Goal: Information Seeking & Learning: Learn about a topic

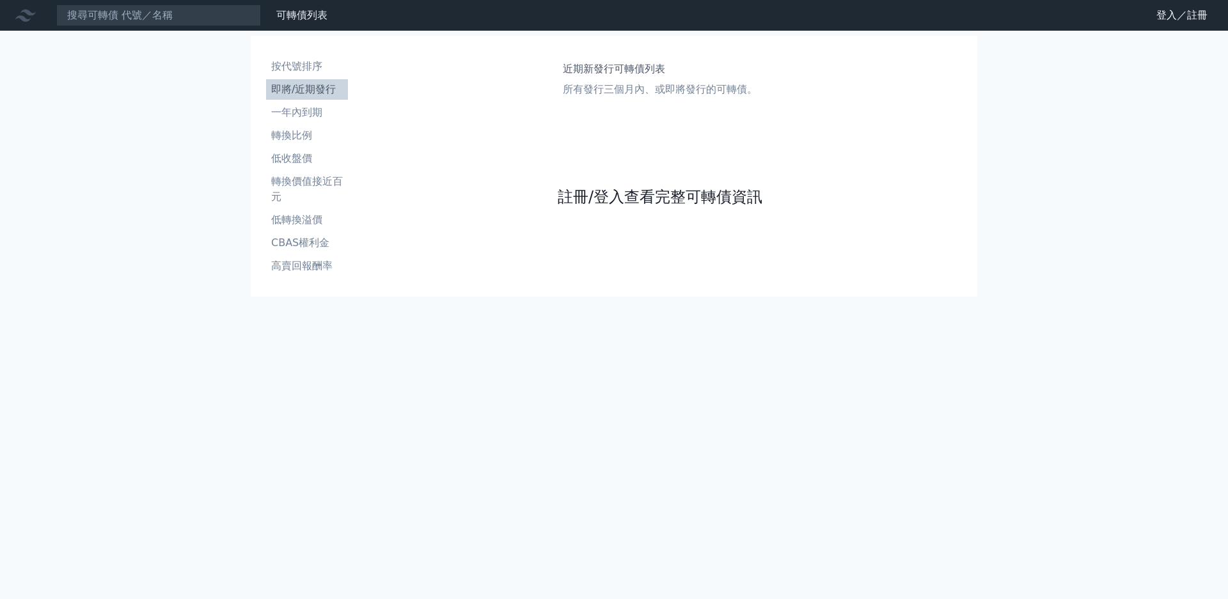
click at [572, 207] on link "註冊/登入查看完整可轉債資訊" at bounding box center [660, 197] width 205 height 20
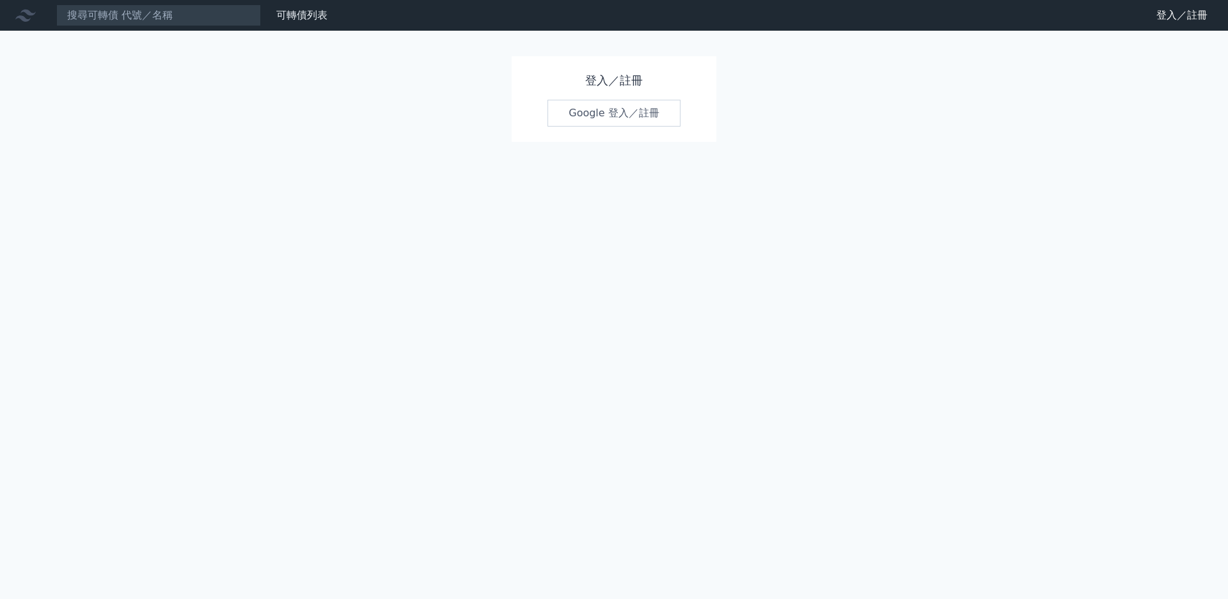
click at [572, 116] on link "Google 登入／註冊" at bounding box center [614, 113] width 133 height 27
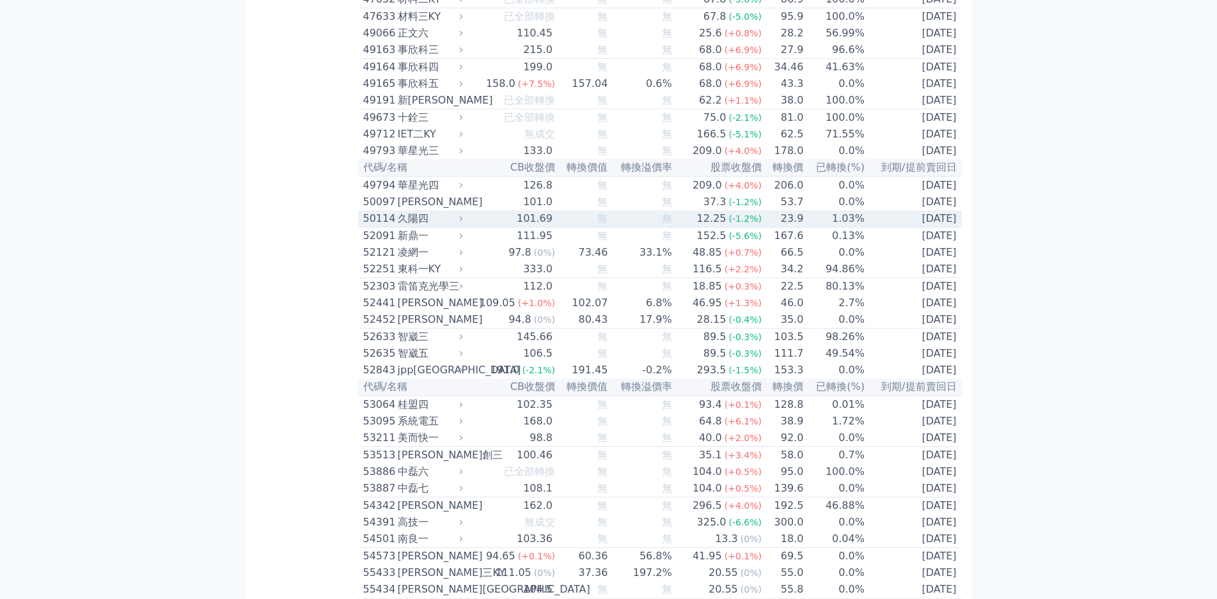
scroll to position [3903, 0]
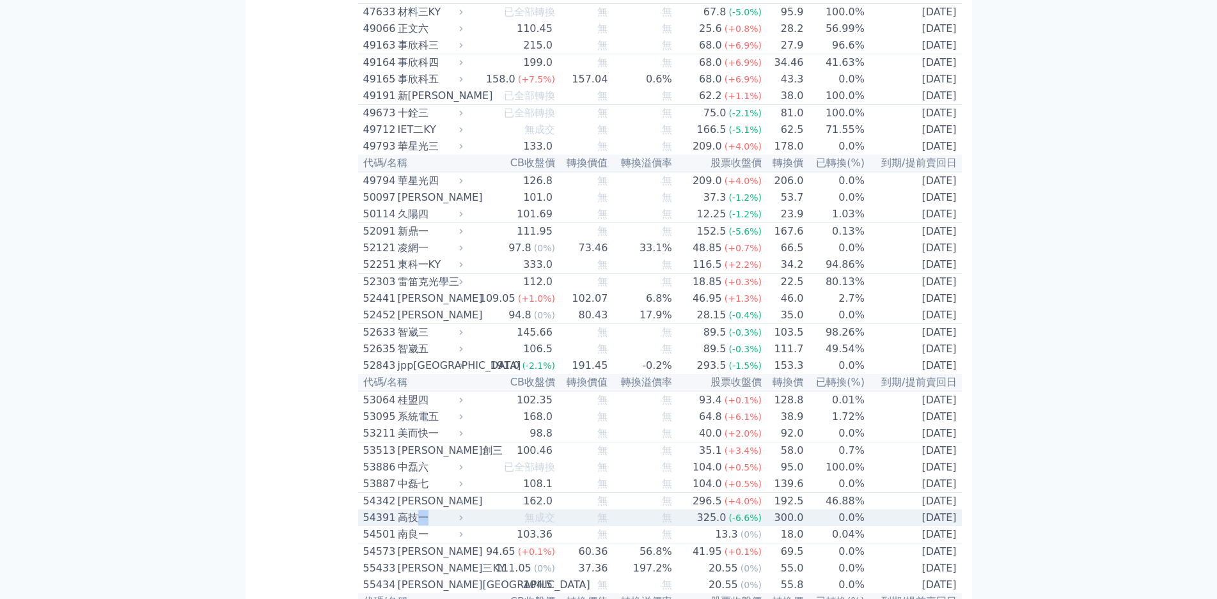
click at [398, 511] on div "高技一" at bounding box center [429, 518] width 63 height 15
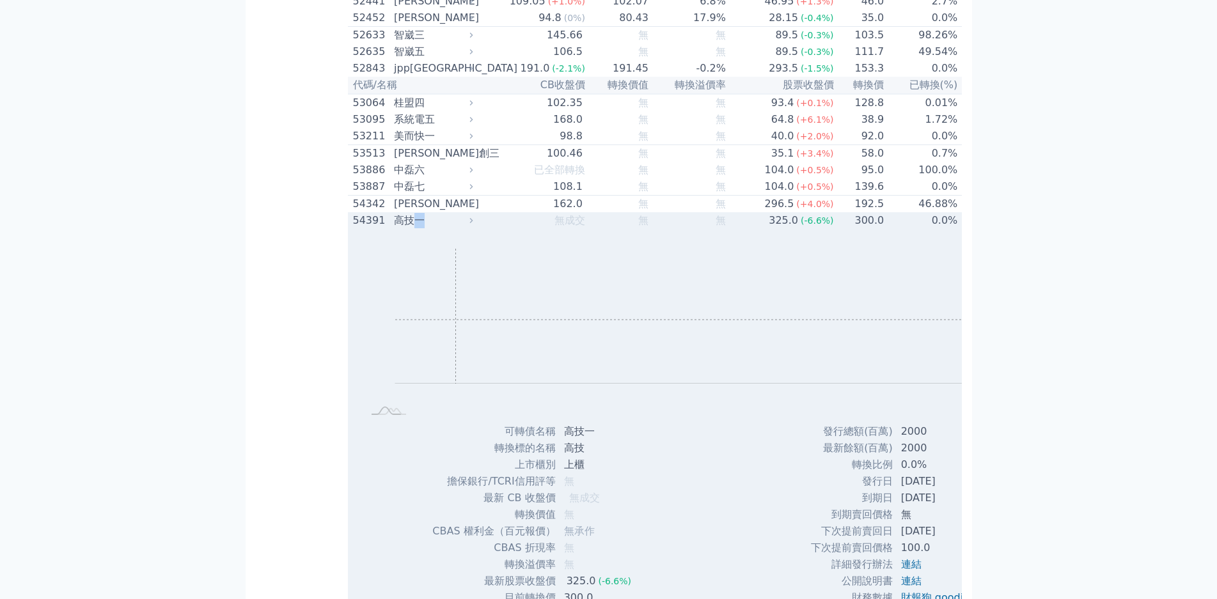
scroll to position [4223, 0]
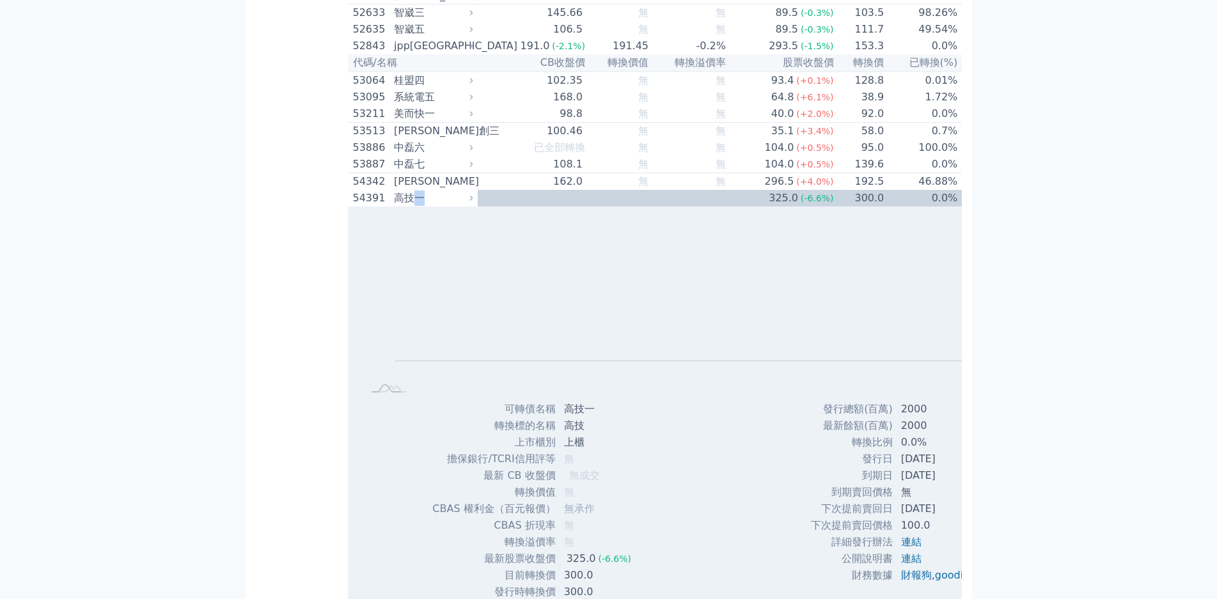
click at [394, 191] on div "高技一" at bounding box center [432, 198] width 76 height 15
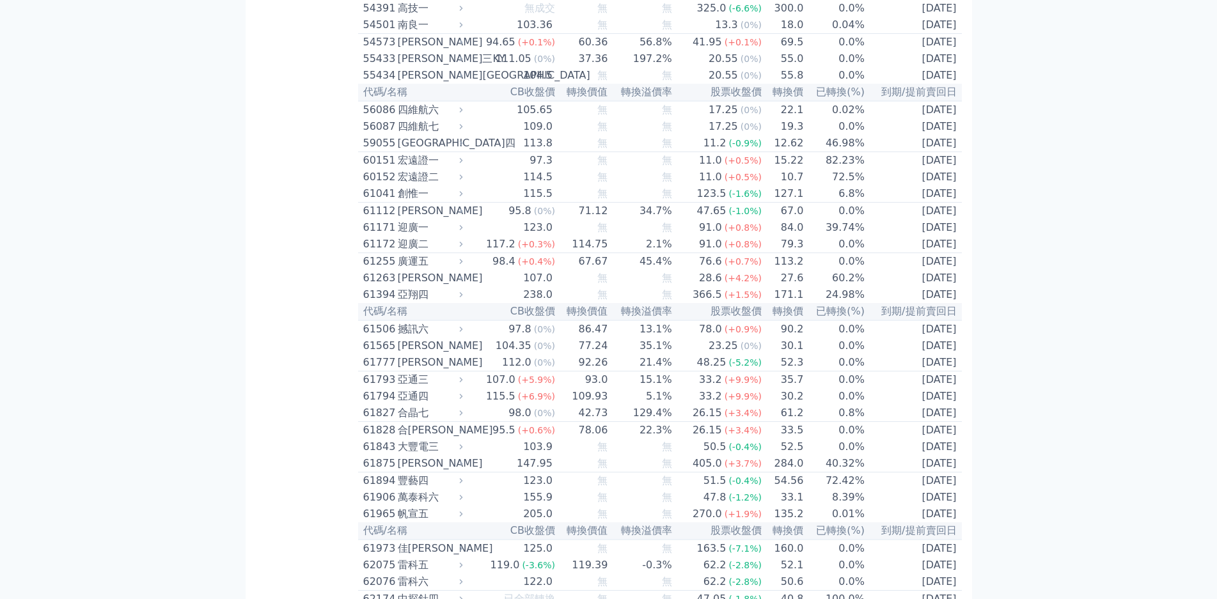
scroll to position [4414, 0]
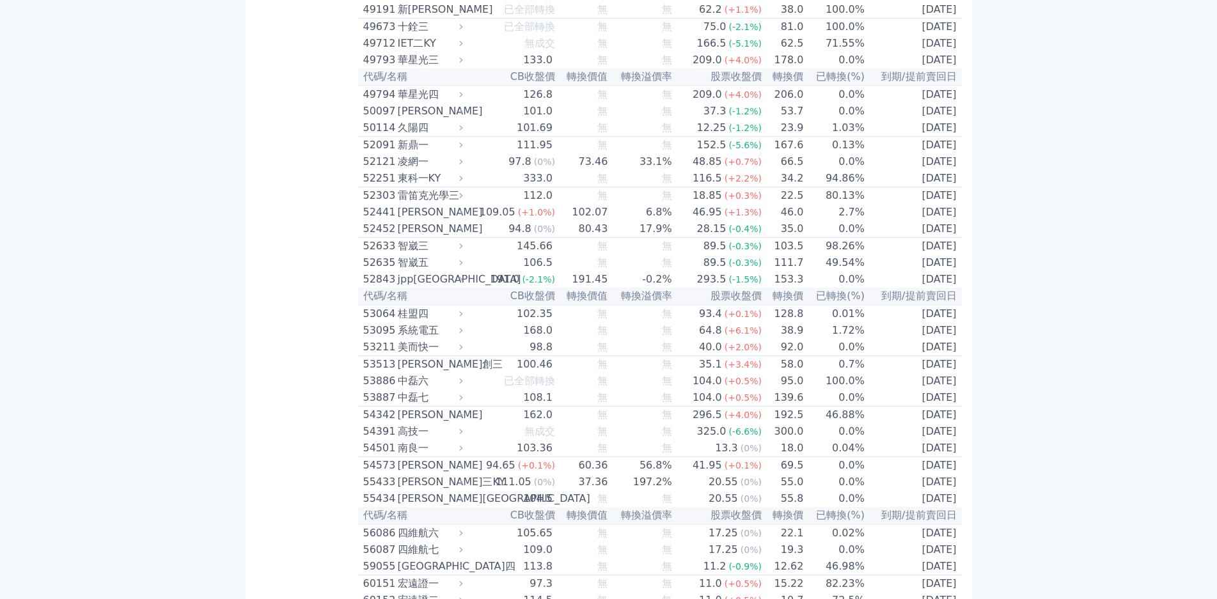
scroll to position [3967, 0]
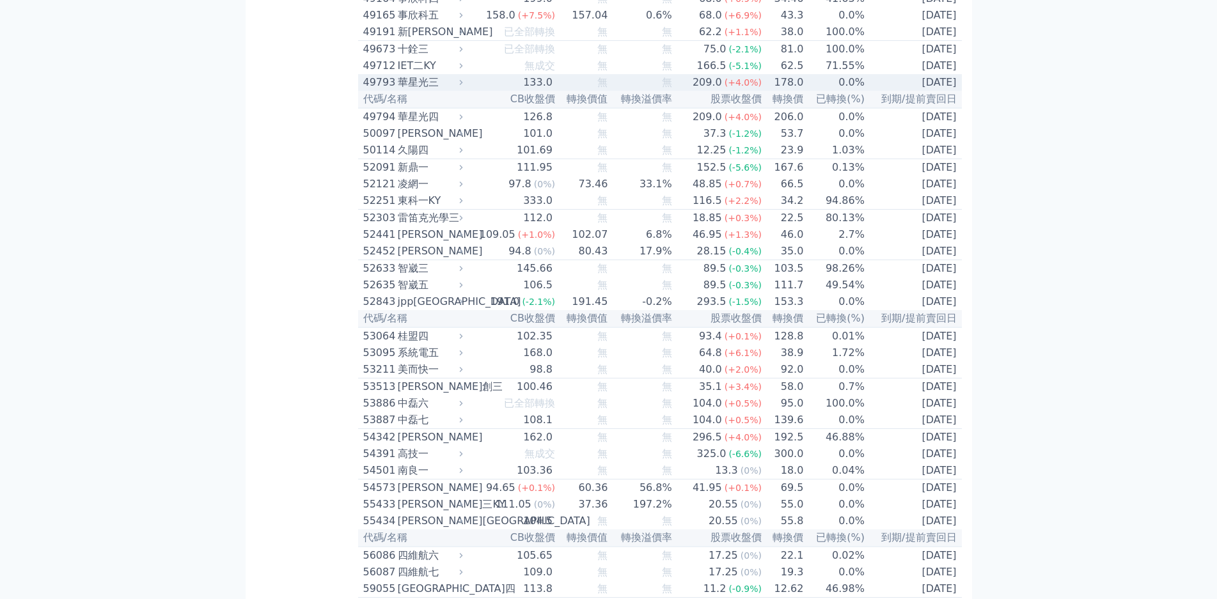
click at [457, 78] on icon at bounding box center [461, 82] width 8 height 8
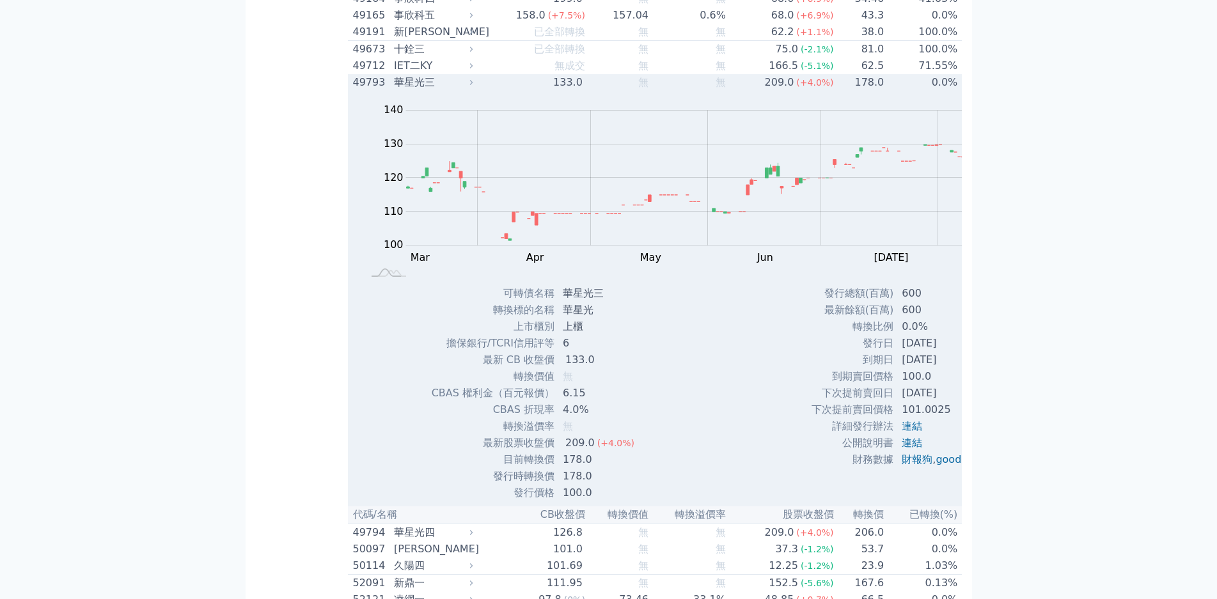
click at [394, 75] on div "華星光三" at bounding box center [432, 82] width 76 height 15
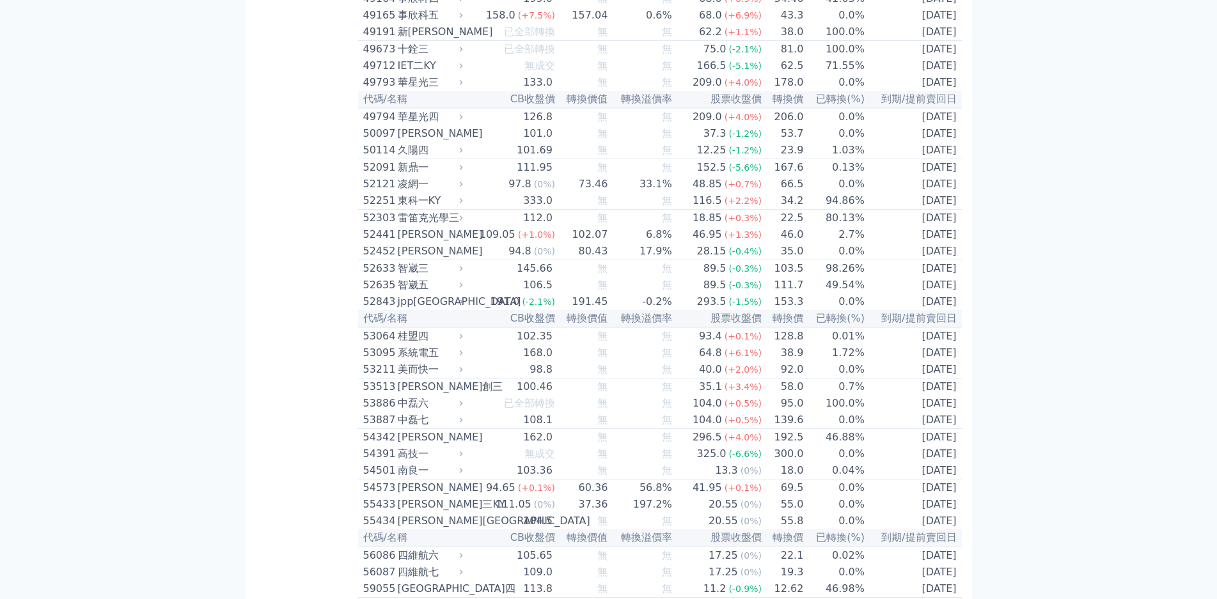
click at [398, 109] on div "華星光四" at bounding box center [429, 116] width 63 height 15
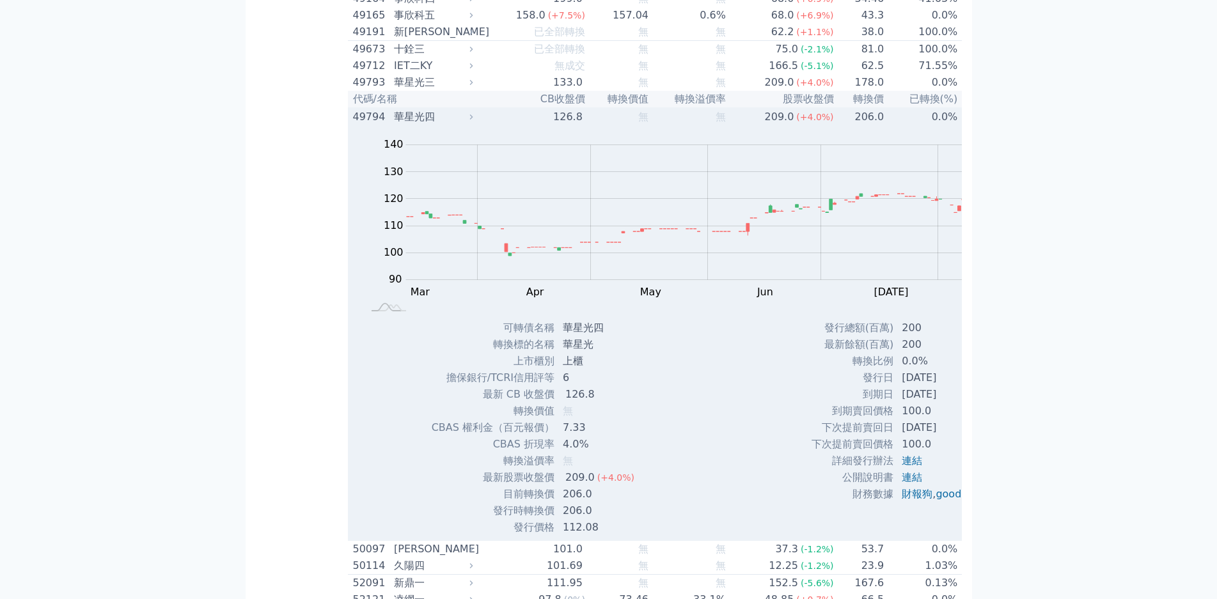
click at [394, 109] on div "華星光四" at bounding box center [432, 116] width 76 height 15
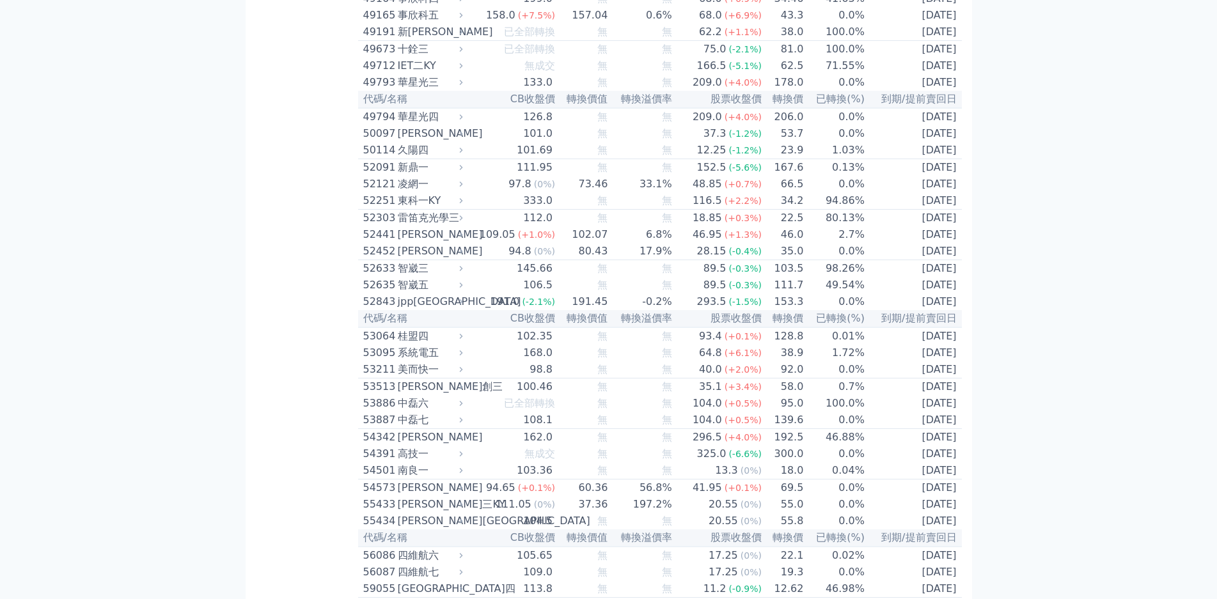
scroll to position [3967, 0]
click at [556, 108] on td "無" at bounding box center [582, 116] width 52 height 17
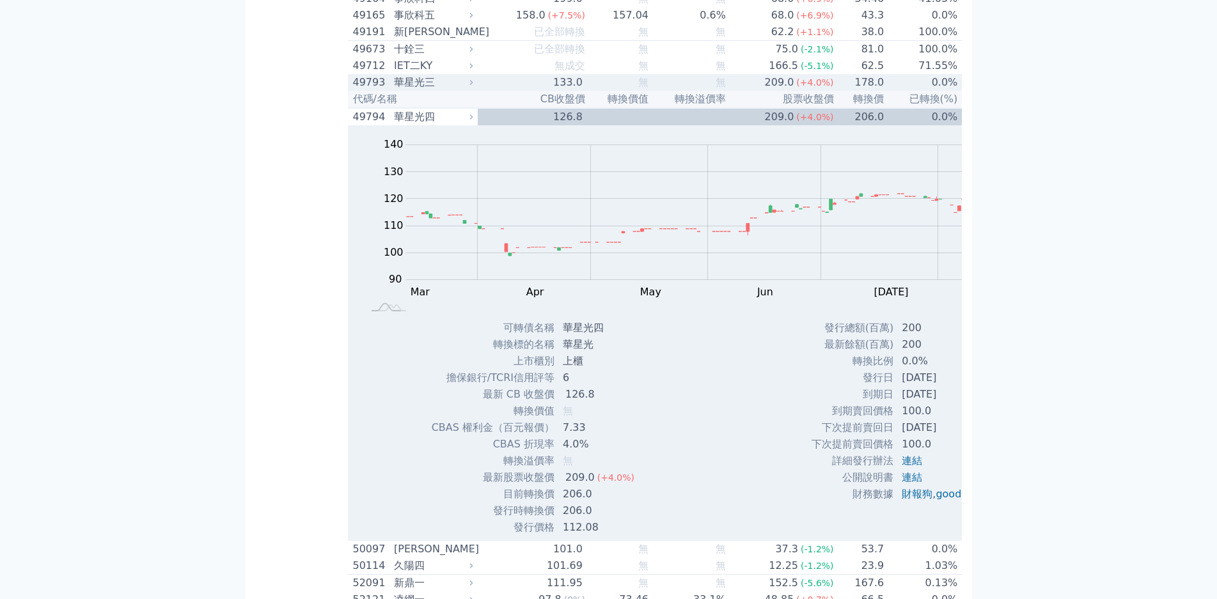
click at [551, 75] on div "133.0" at bounding box center [568, 82] width 35 height 15
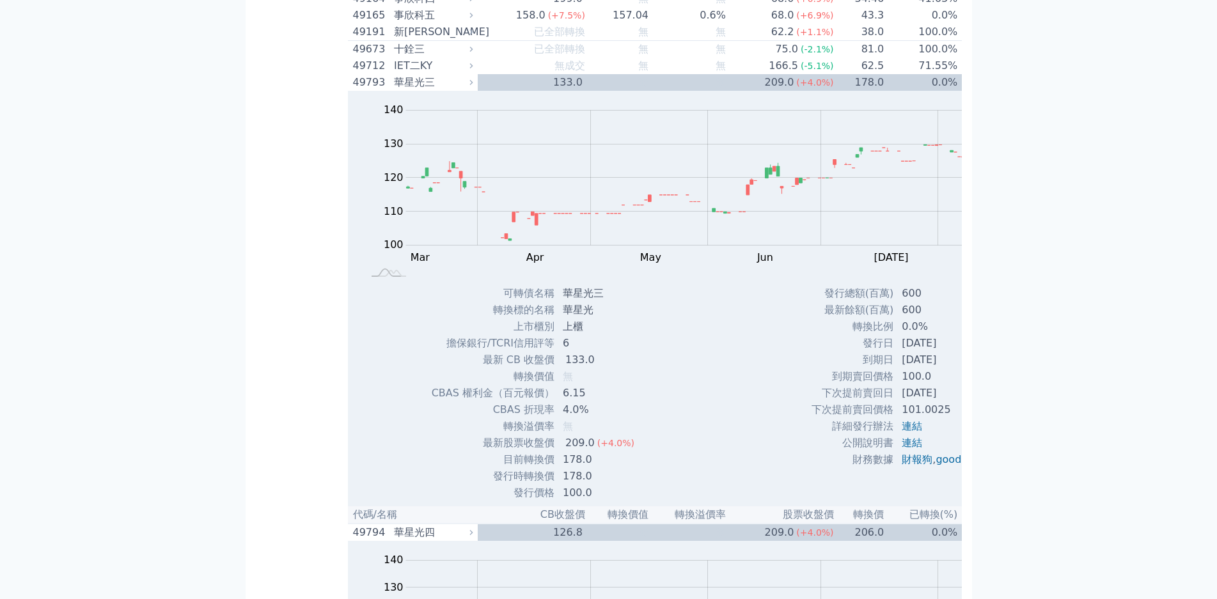
click at [73, 111] on div "可轉債列表 財務數據 可轉債列表 財務數據 登出 登出 按代號排序 即將/近期發行 一年內到期 轉換比例 低收盤價 轉換價值接近百元 低轉換溢價" at bounding box center [608, 176] width 1217 height 8286
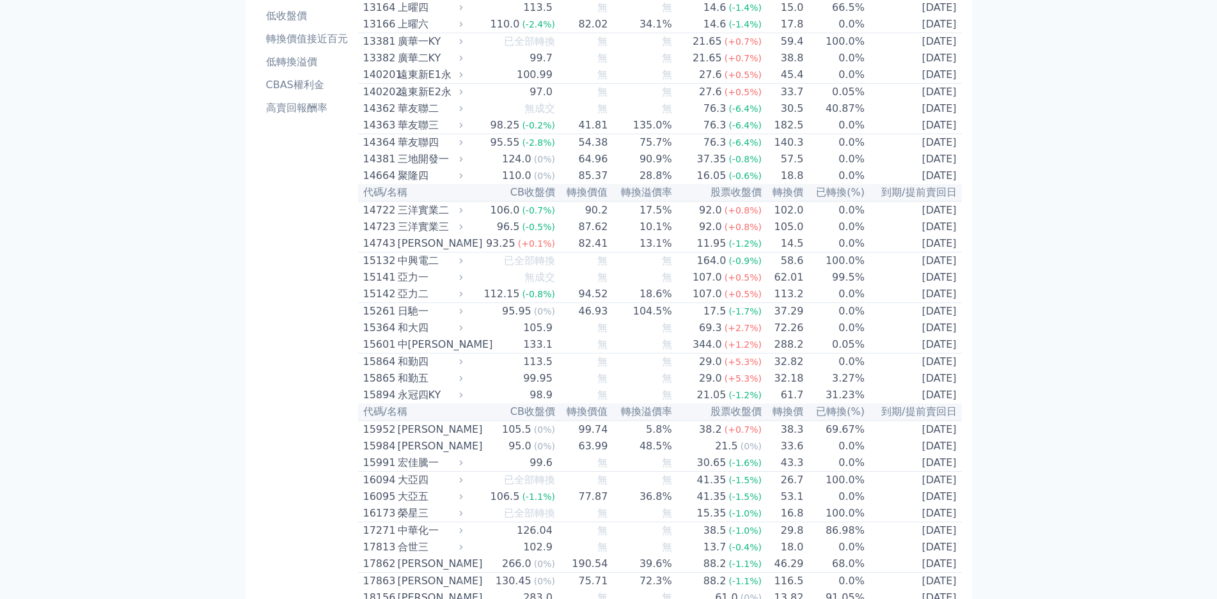
scroll to position [128, 0]
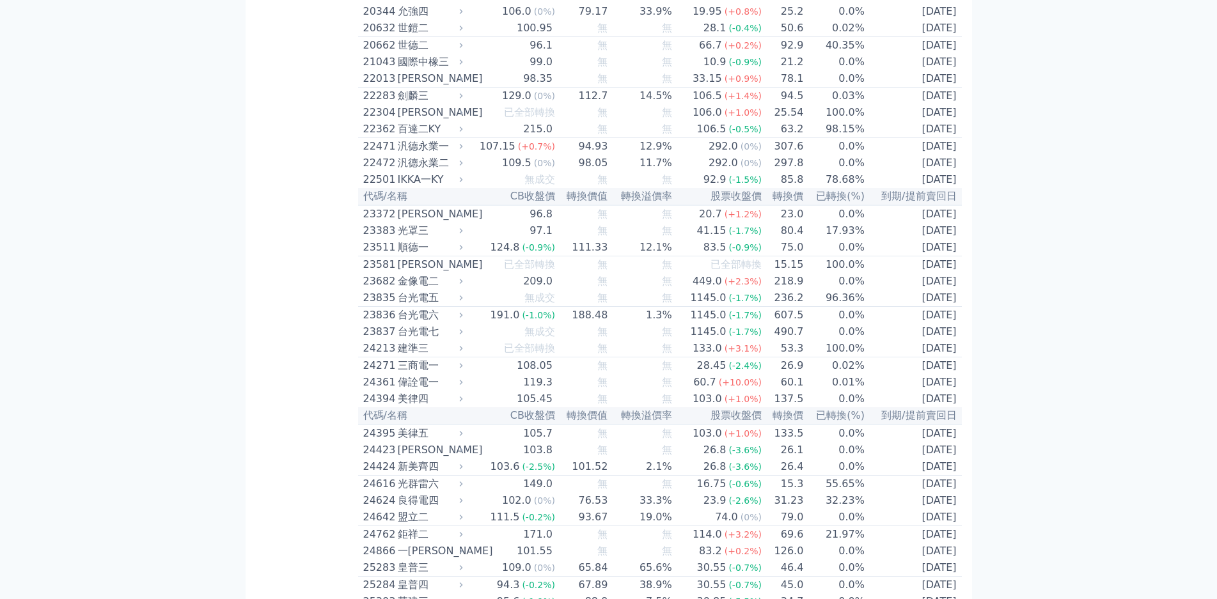
scroll to position [832, 0]
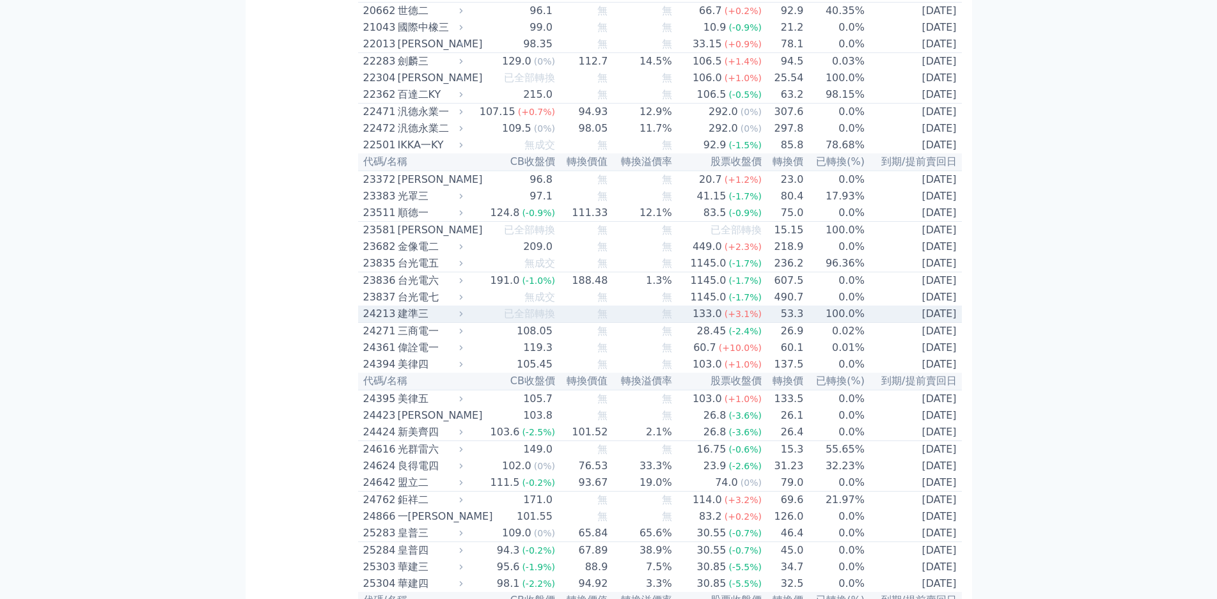
click at [398, 322] on div "建準三" at bounding box center [429, 313] width 63 height 15
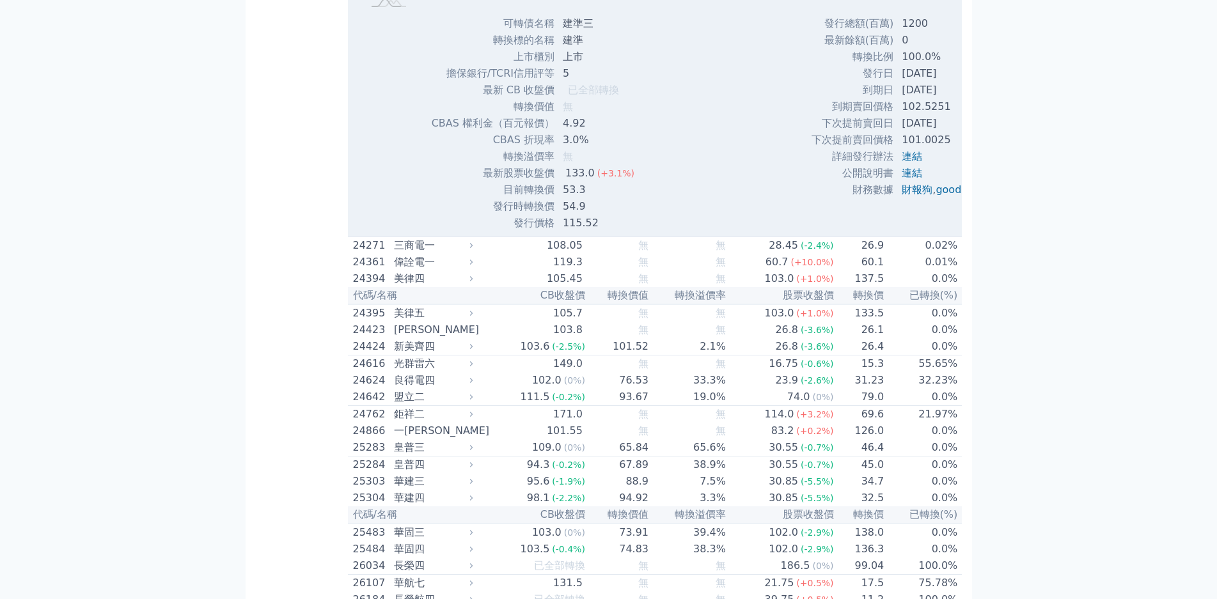
scroll to position [1344, 0]
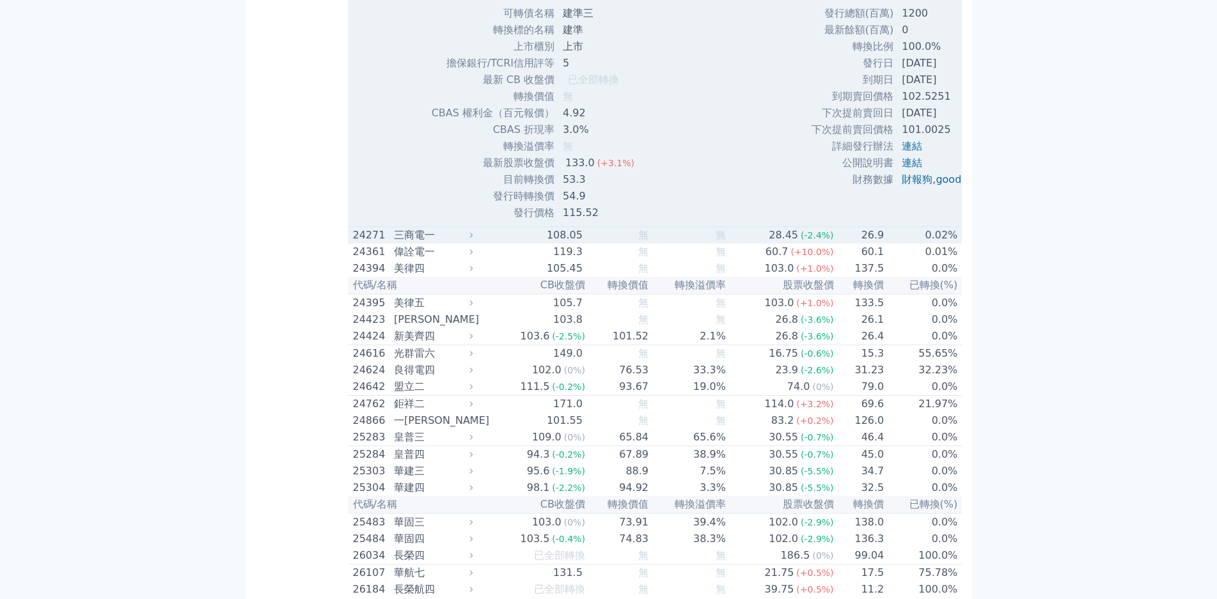
click at [394, 243] on div "三商電一" at bounding box center [432, 235] width 76 height 15
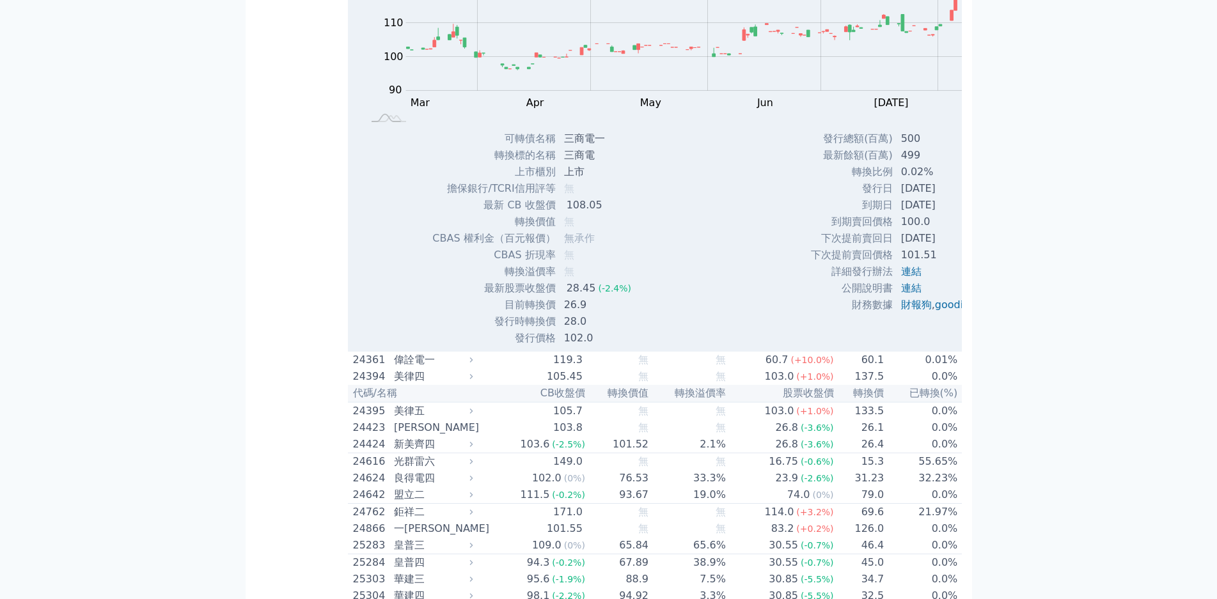
scroll to position [1663, 0]
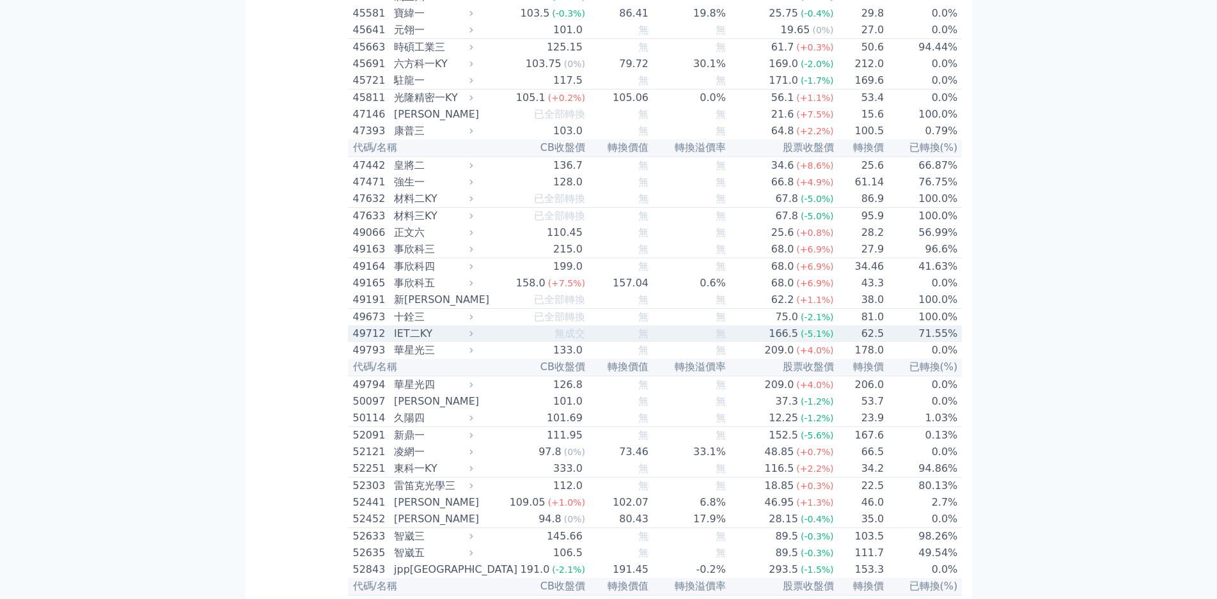
scroll to position [4542, 0]
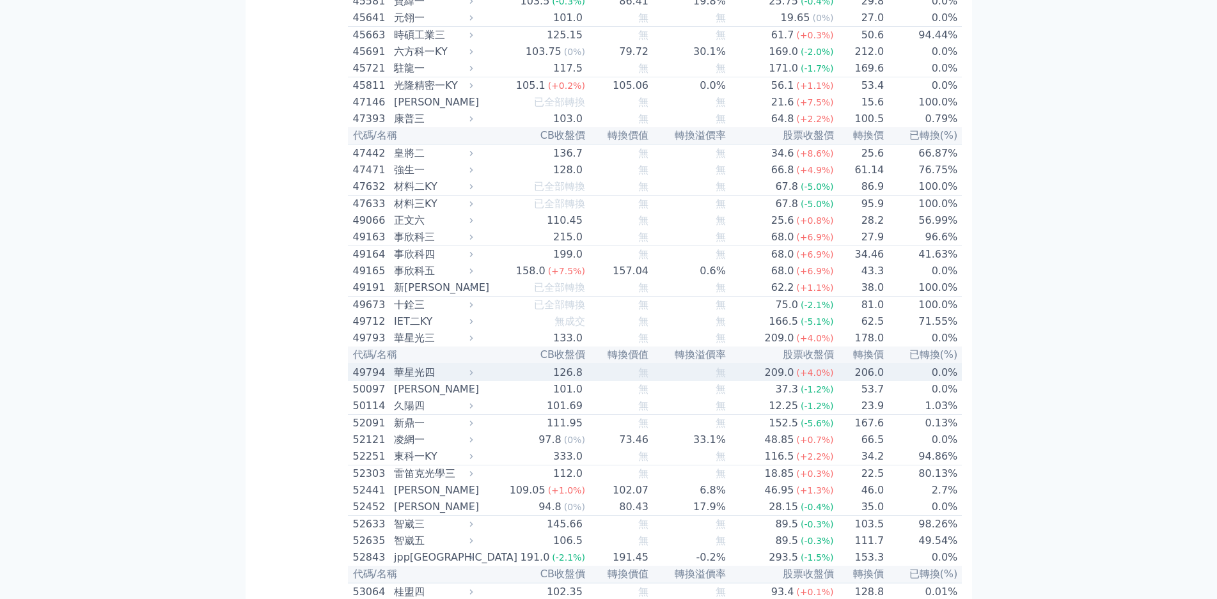
click at [478, 364] on td "126.8" at bounding box center [532, 372] width 108 height 17
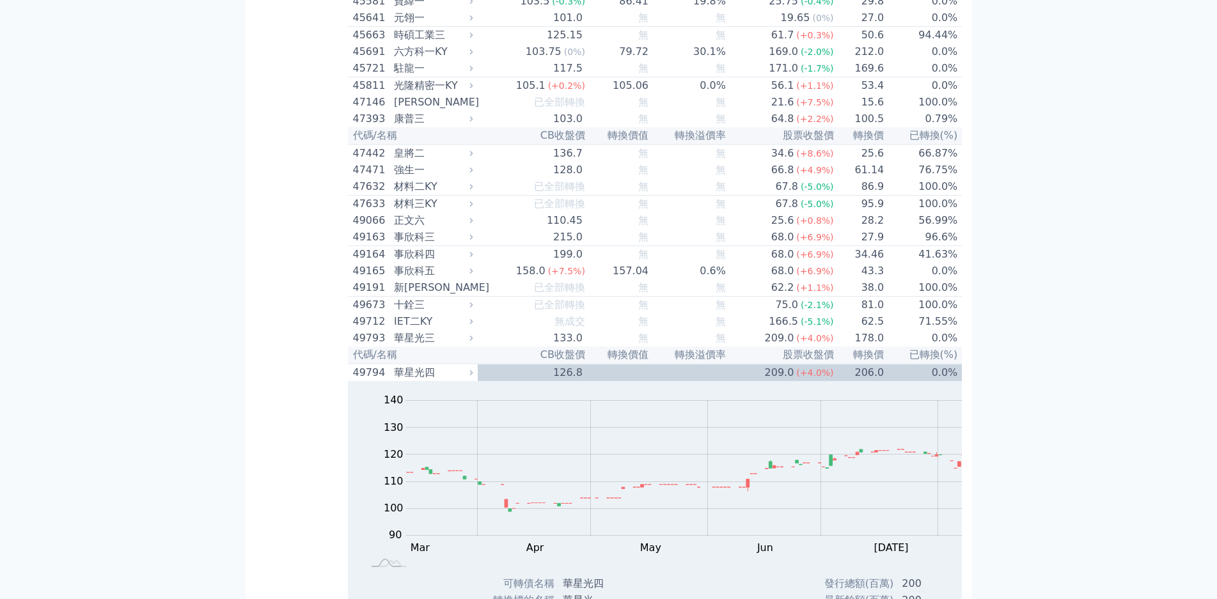
scroll to position [4798, 0]
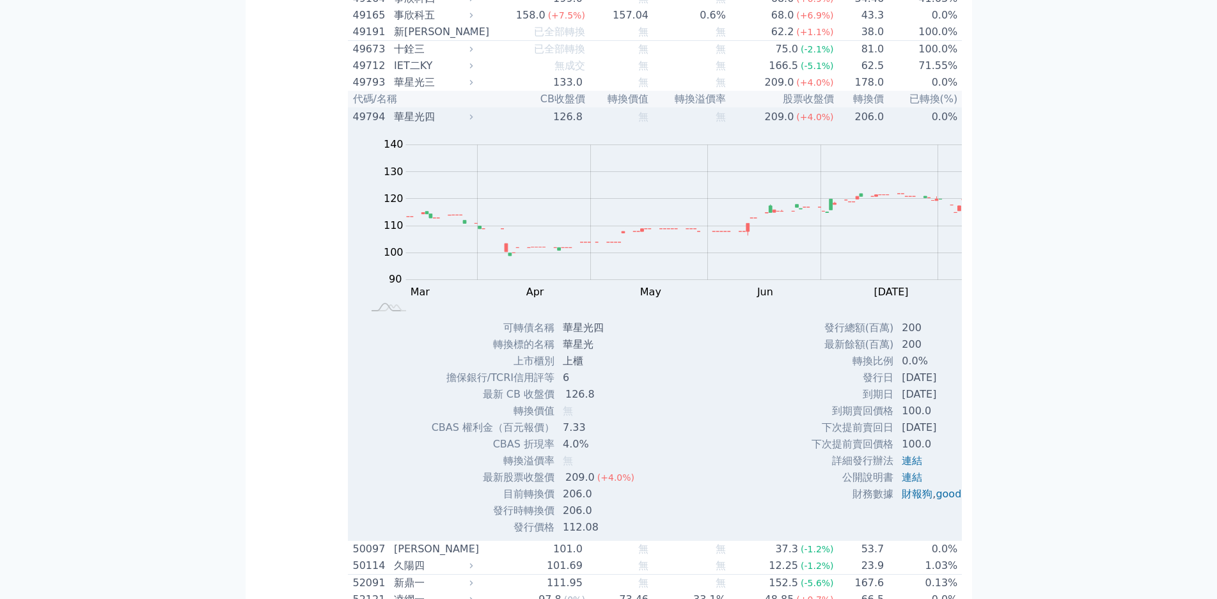
click at [353, 109] on div "49794" at bounding box center [372, 116] width 38 height 15
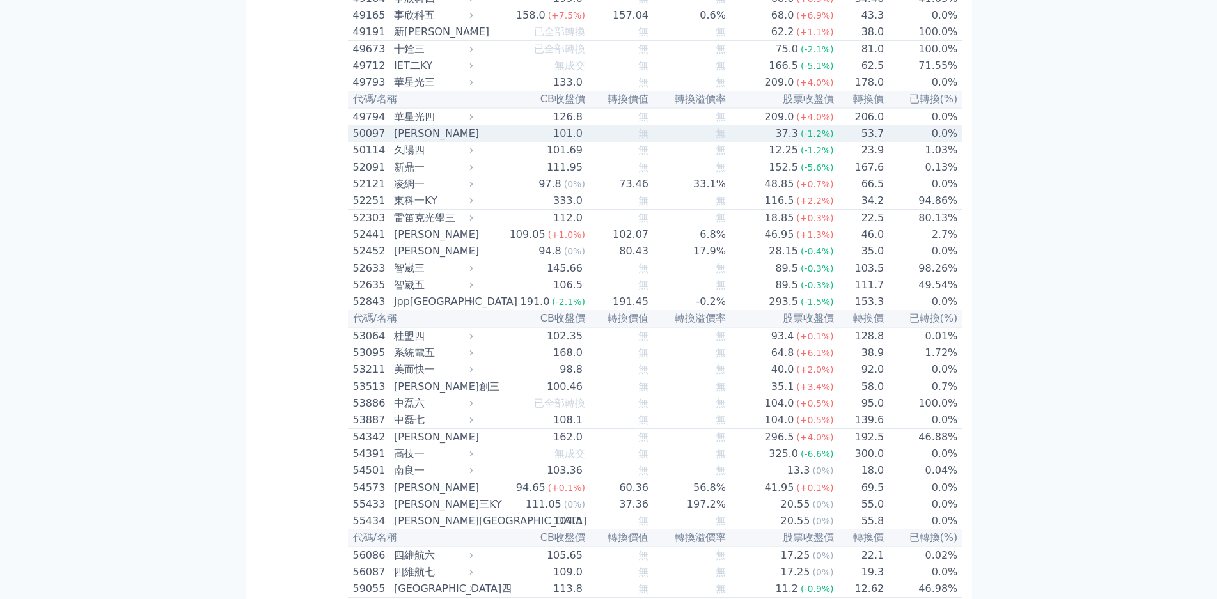
click at [394, 126] on div "[PERSON_NAME]" at bounding box center [432, 133] width 76 height 15
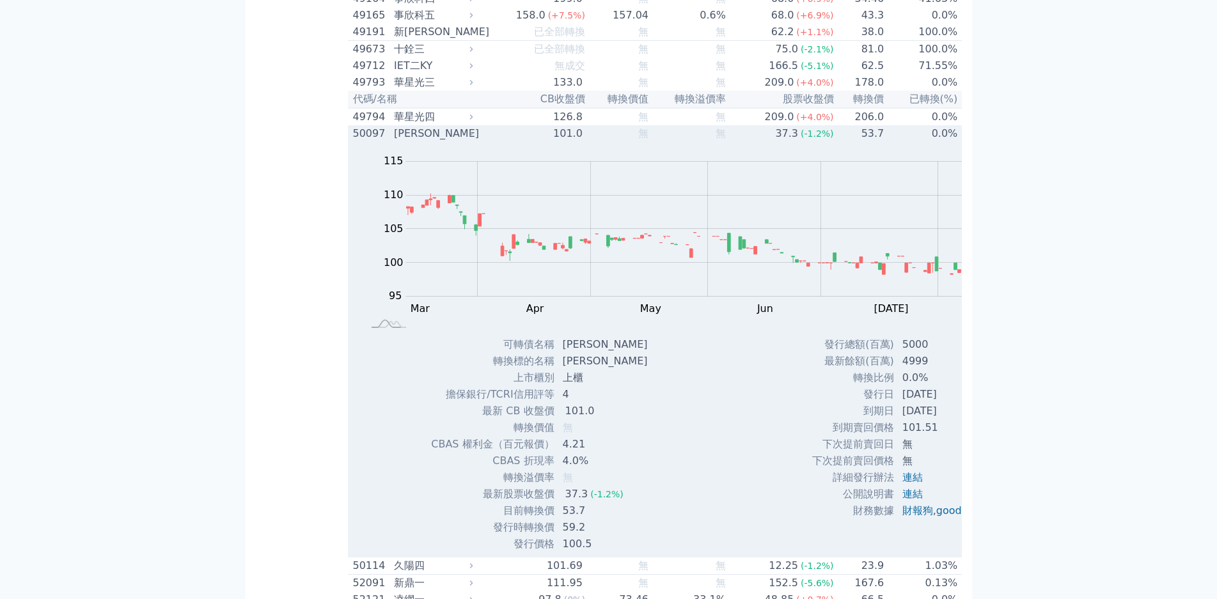
click at [394, 126] on div "[PERSON_NAME]" at bounding box center [432, 133] width 76 height 15
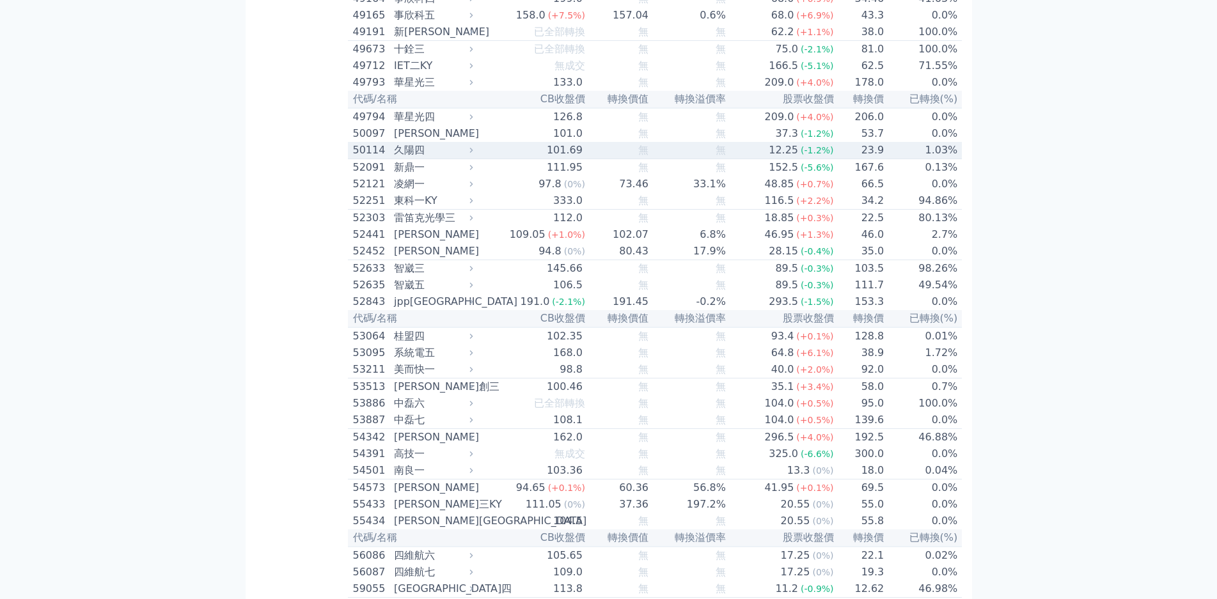
click at [394, 143] on div "久陽四" at bounding box center [432, 150] width 76 height 15
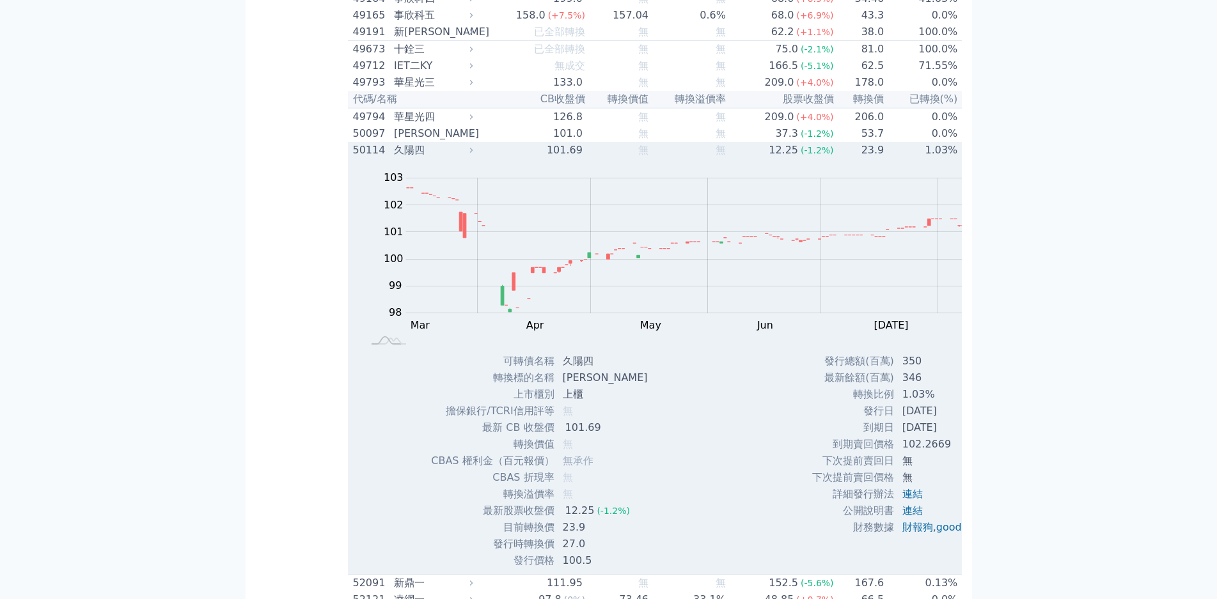
click at [353, 143] on div "50114" at bounding box center [372, 150] width 38 height 15
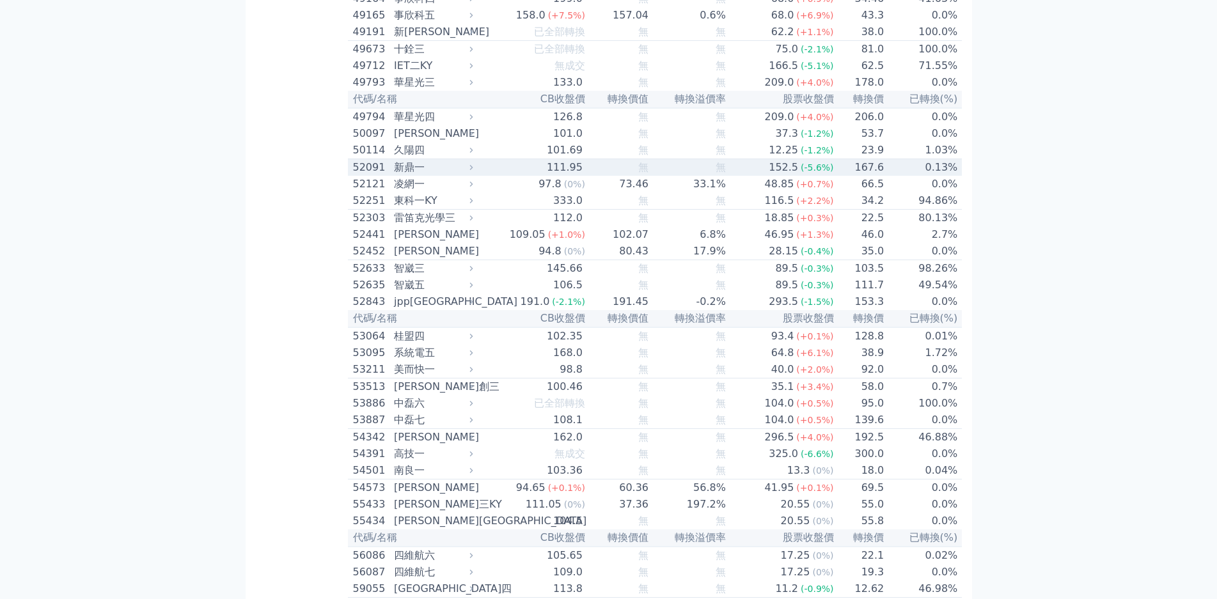
click at [394, 160] on div "新鼎一" at bounding box center [432, 167] width 76 height 15
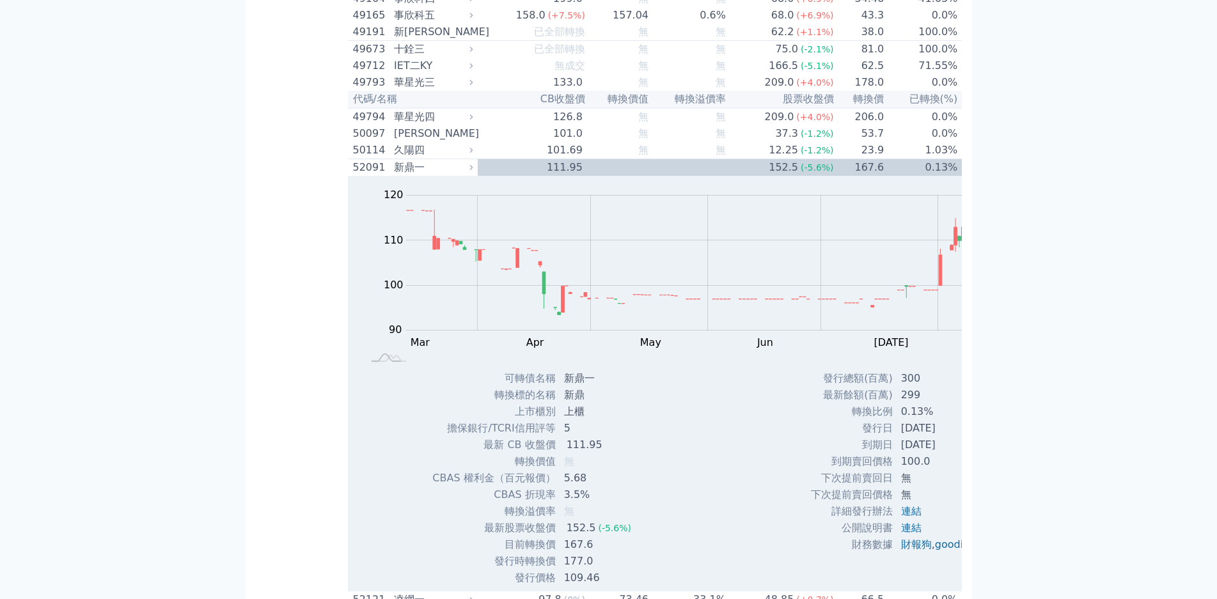
click at [394, 592] on div "凌網一" at bounding box center [432, 599] width 76 height 15
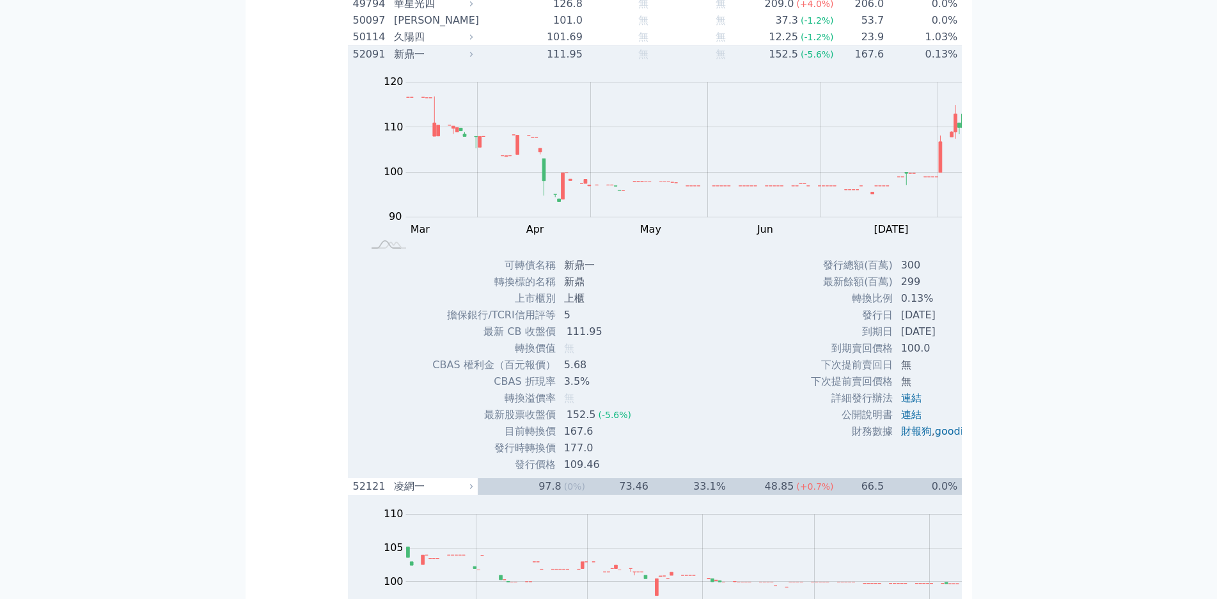
scroll to position [4734, 0]
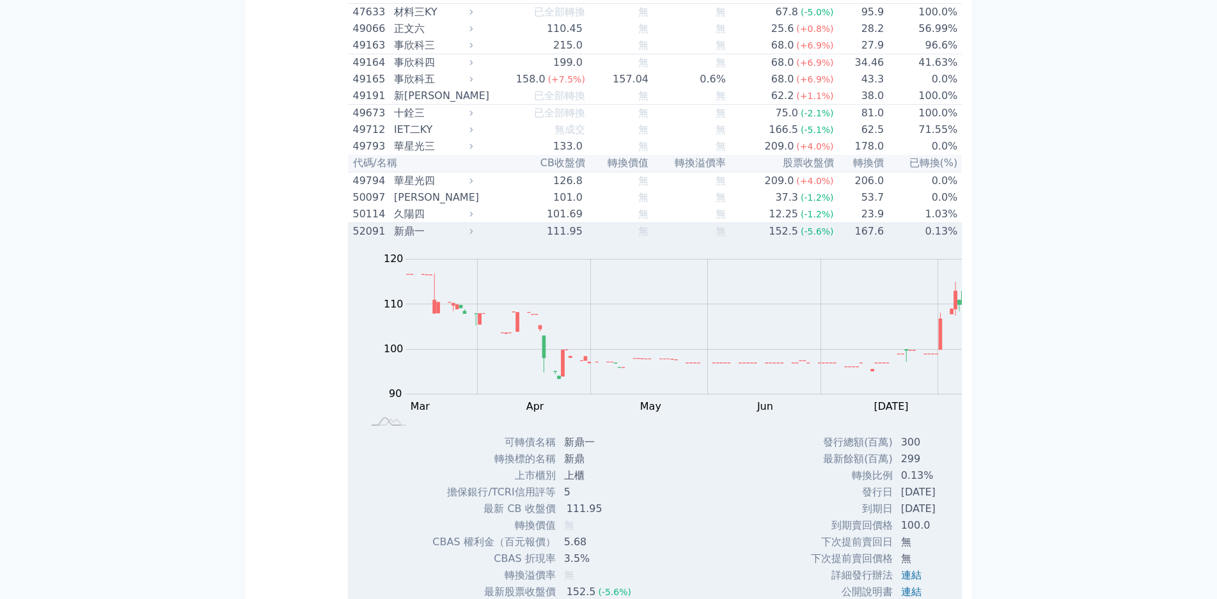
click at [394, 224] on div "新鼎一" at bounding box center [432, 231] width 76 height 15
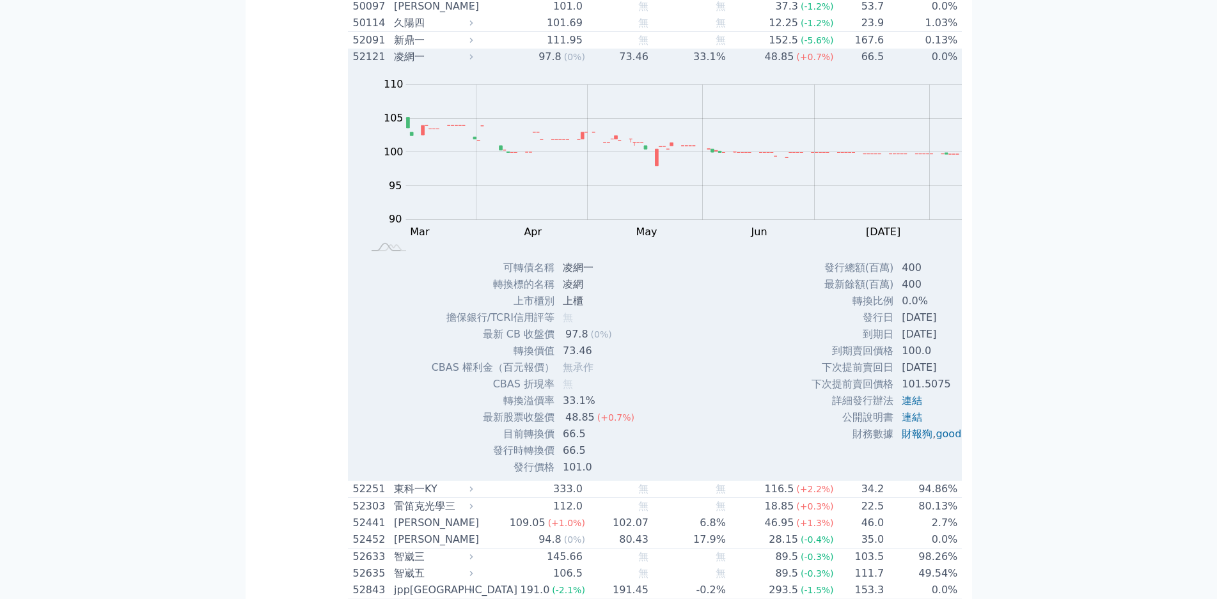
scroll to position [4926, 0]
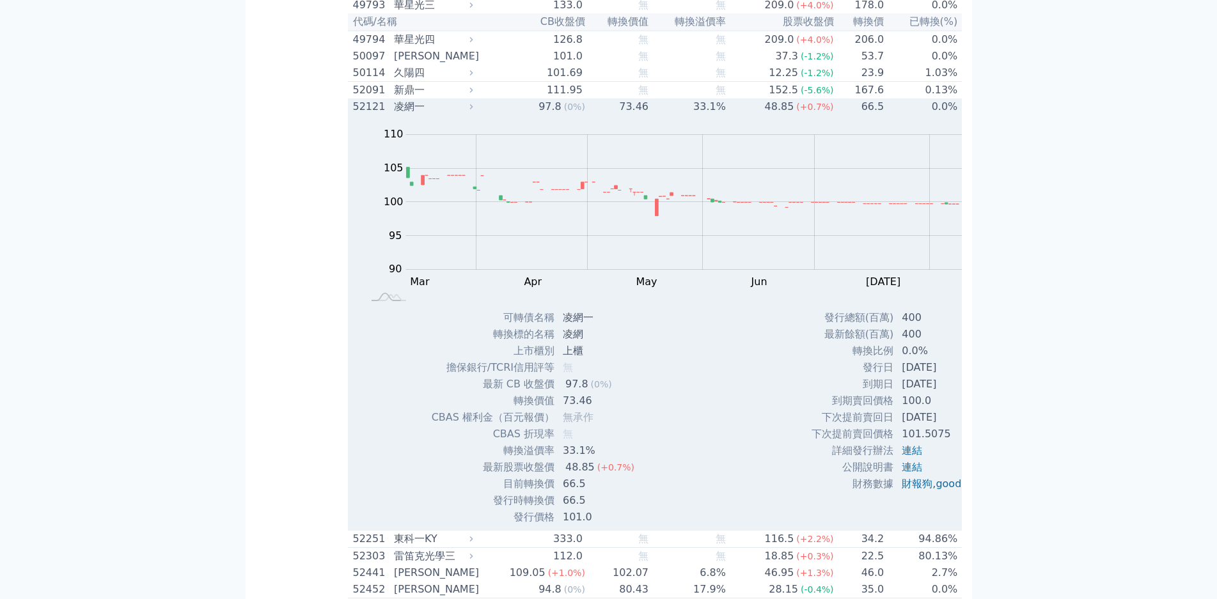
scroll to position [4734, 0]
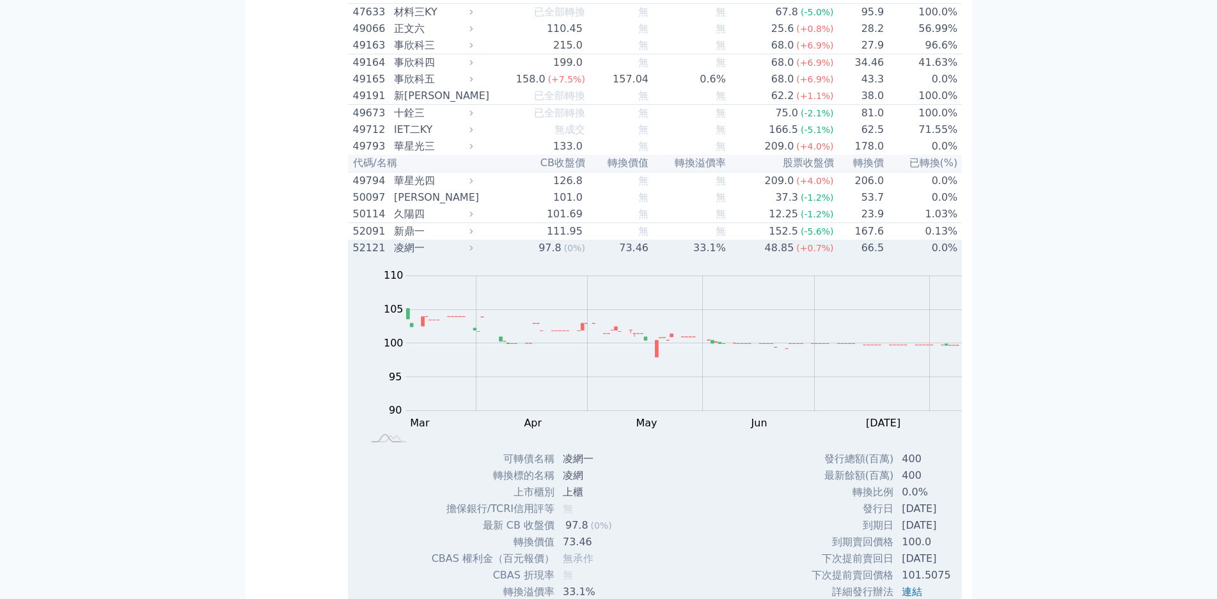
click at [394, 241] on div "凌網一" at bounding box center [432, 248] width 76 height 15
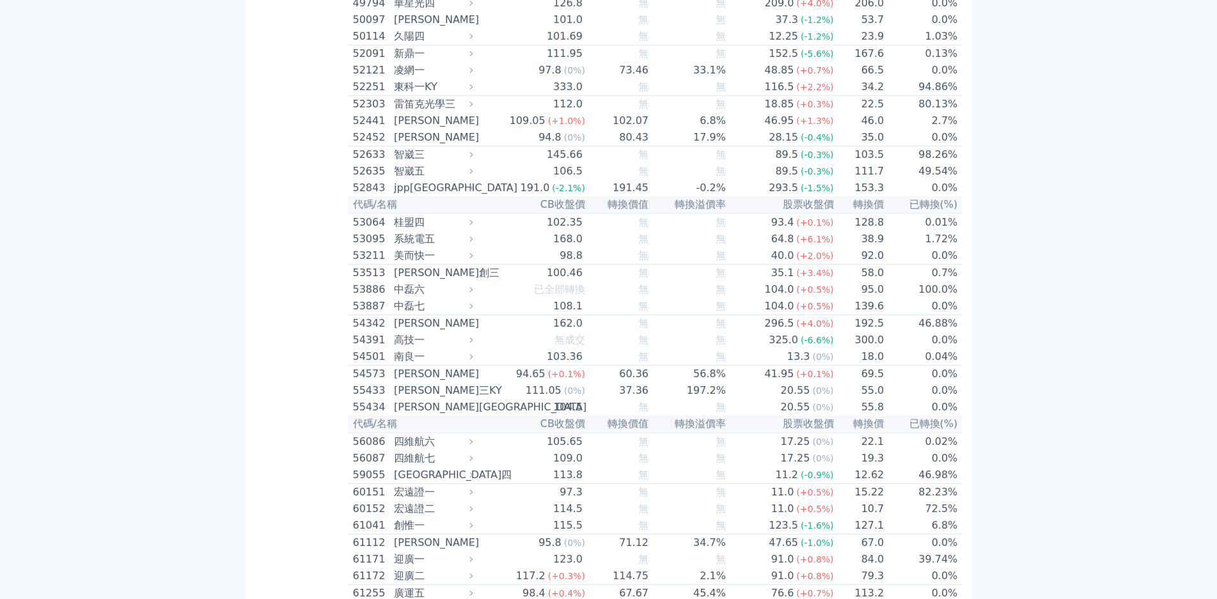
scroll to position [4670, 0]
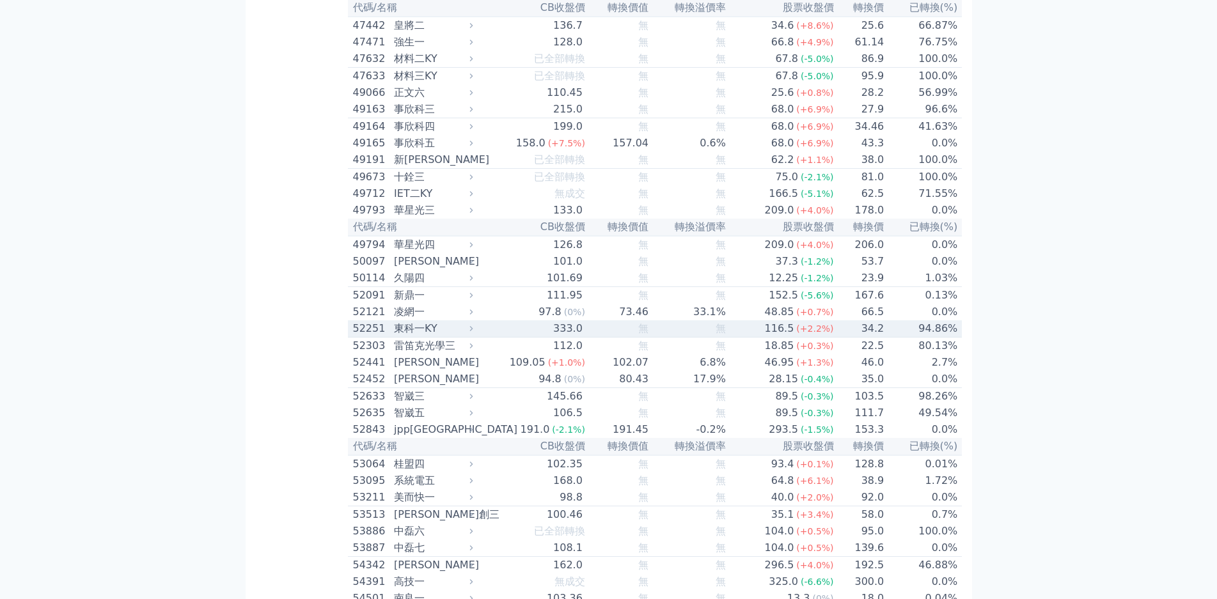
click at [394, 321] on div "東科一KY" at bounding box center [432, 328] width 76 height 15
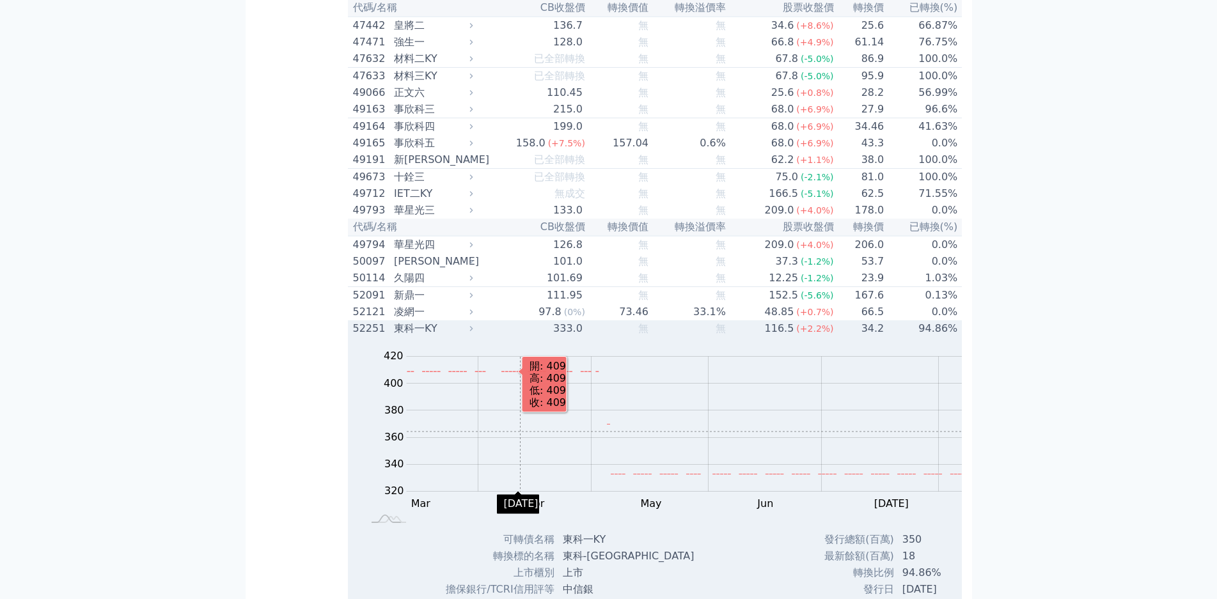
scroll to position [4926, 0]
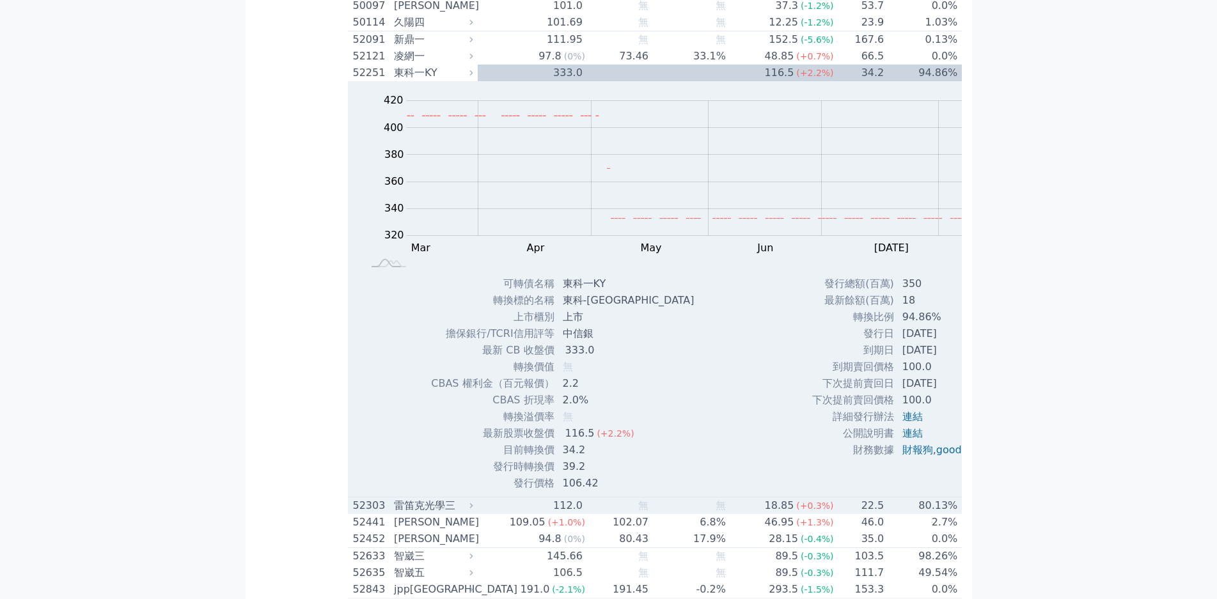
click at [394, 498] on div "雷笛克光學三" at bounding box center [432, 505] width 76 height 15
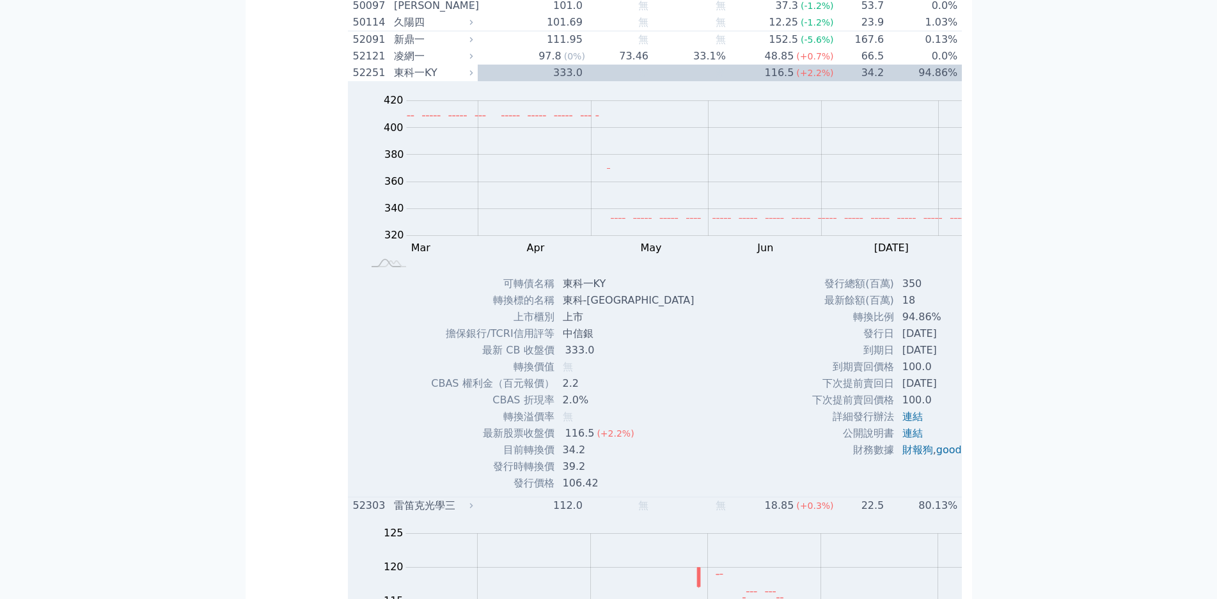
scroll to position [5310, 0]
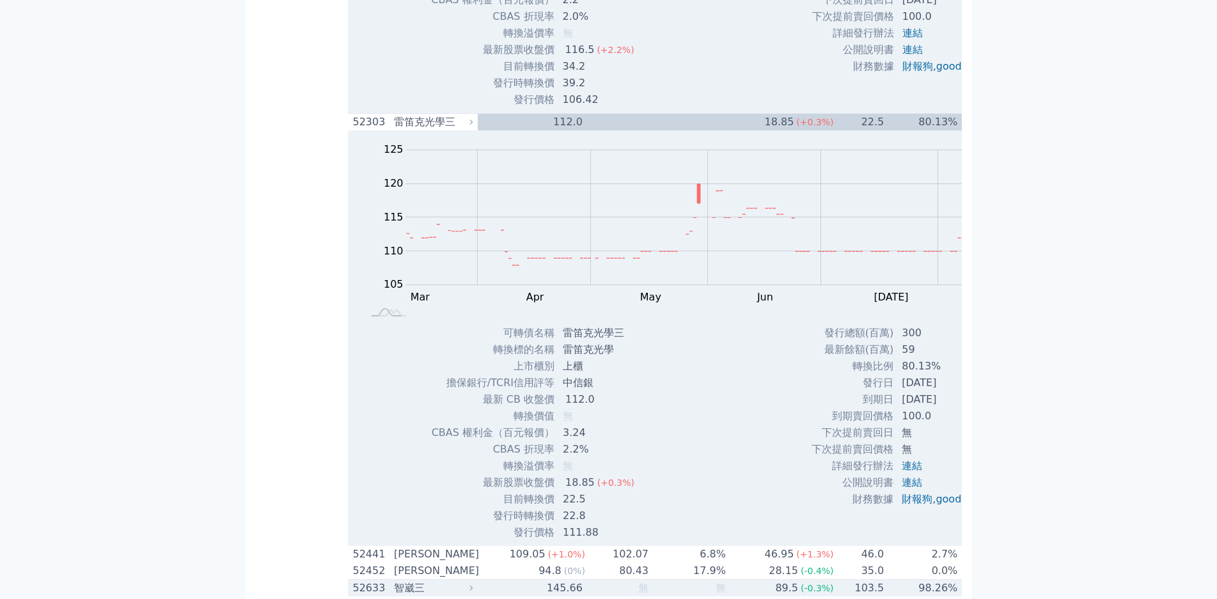
click at [394, 581] on div "智崴三" at bounding box center [432, 588] width 76 height 15
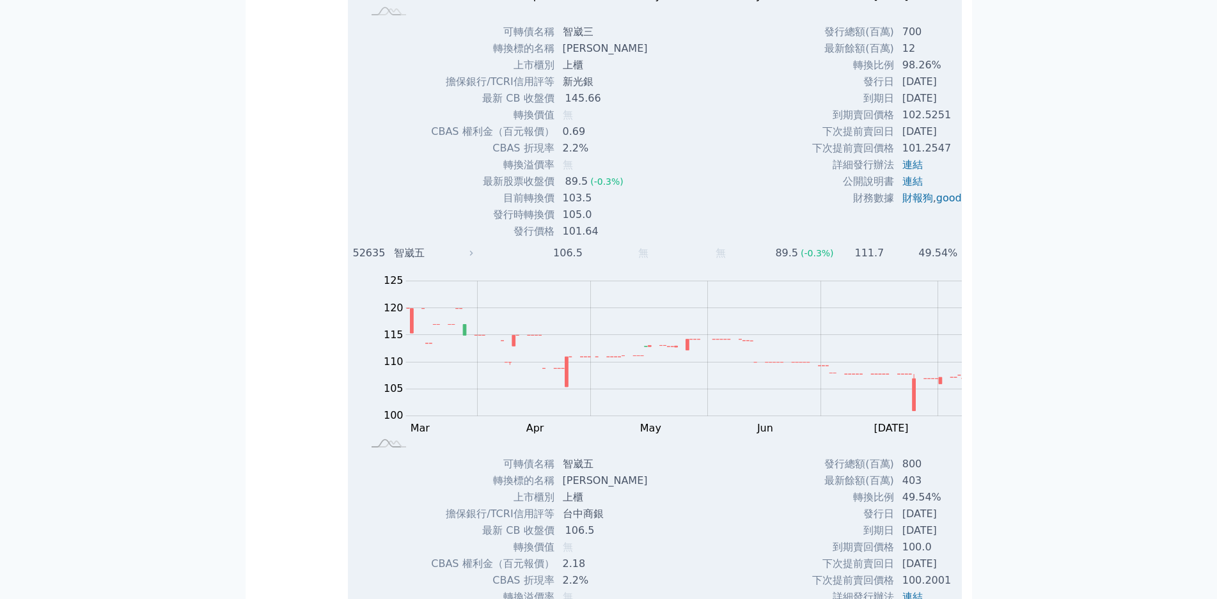
click at [394, 246] on div "智崴五" at bounding box center [432, 253] width 76 height 15
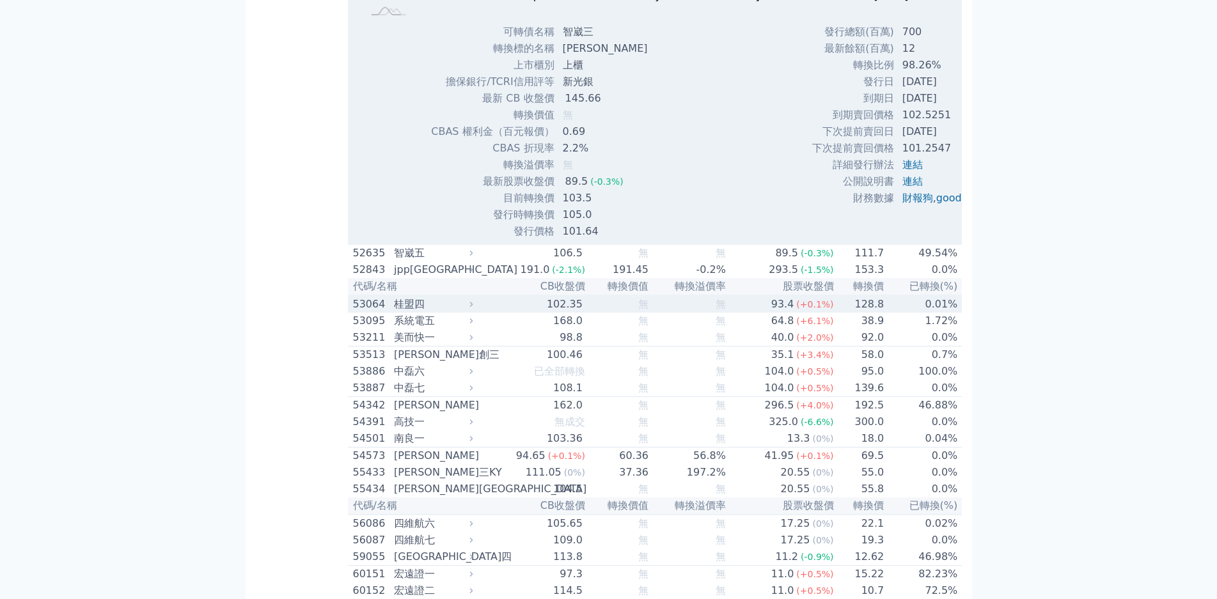
click at [394, 297] on div "桂盟四" at bounding box center [432, 304] width 76 height 15
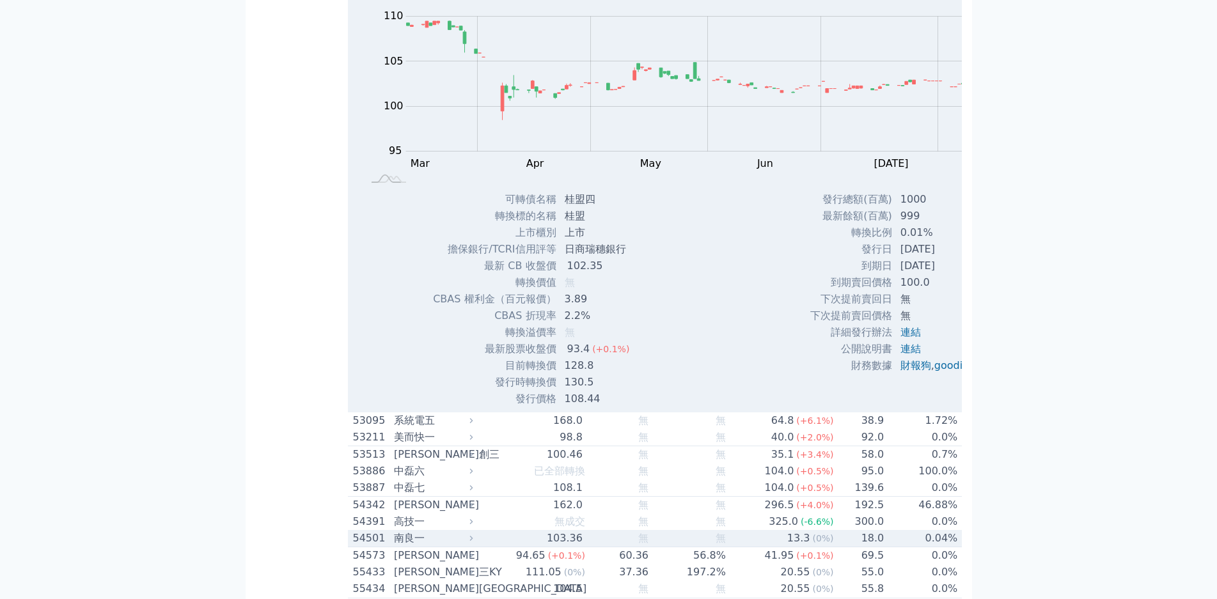
scroll to position [6270, 0]
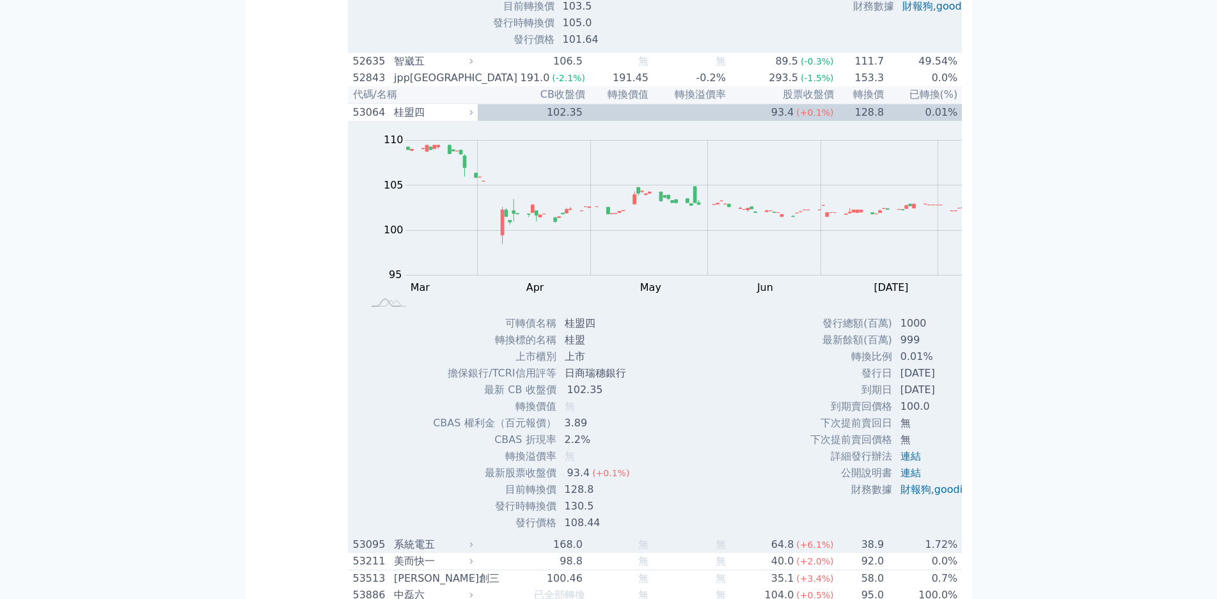
click at [478, 537] on td "168.0" at bounding box center [532, 545] width 108 height 17
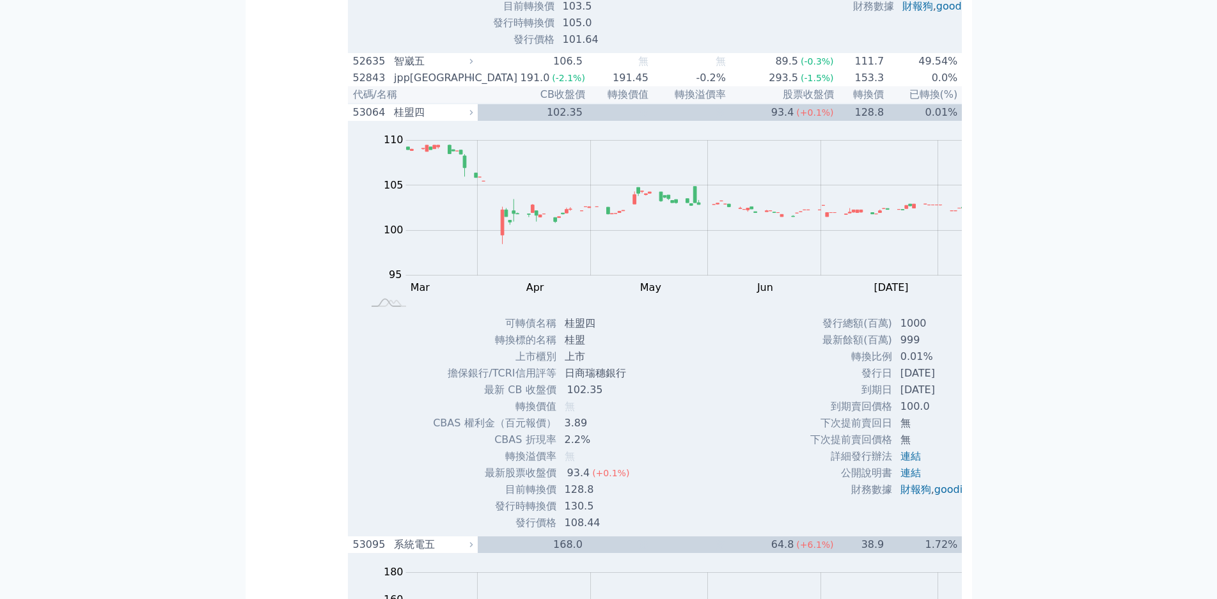
scroll to position [6590, 0]
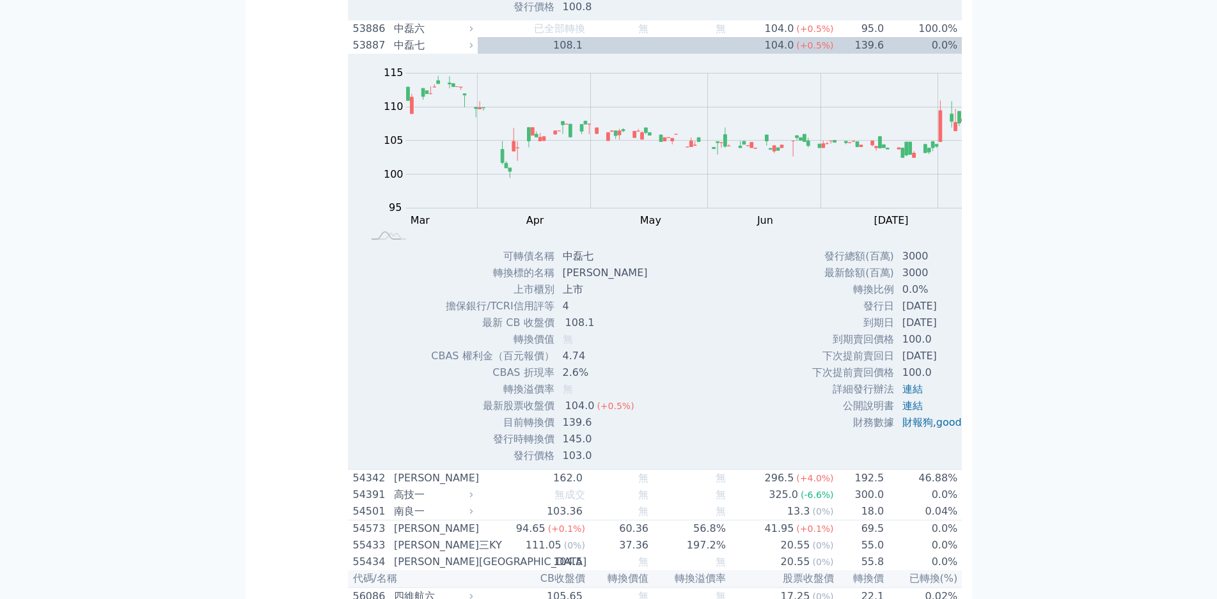
scroll to position [8125, 0]
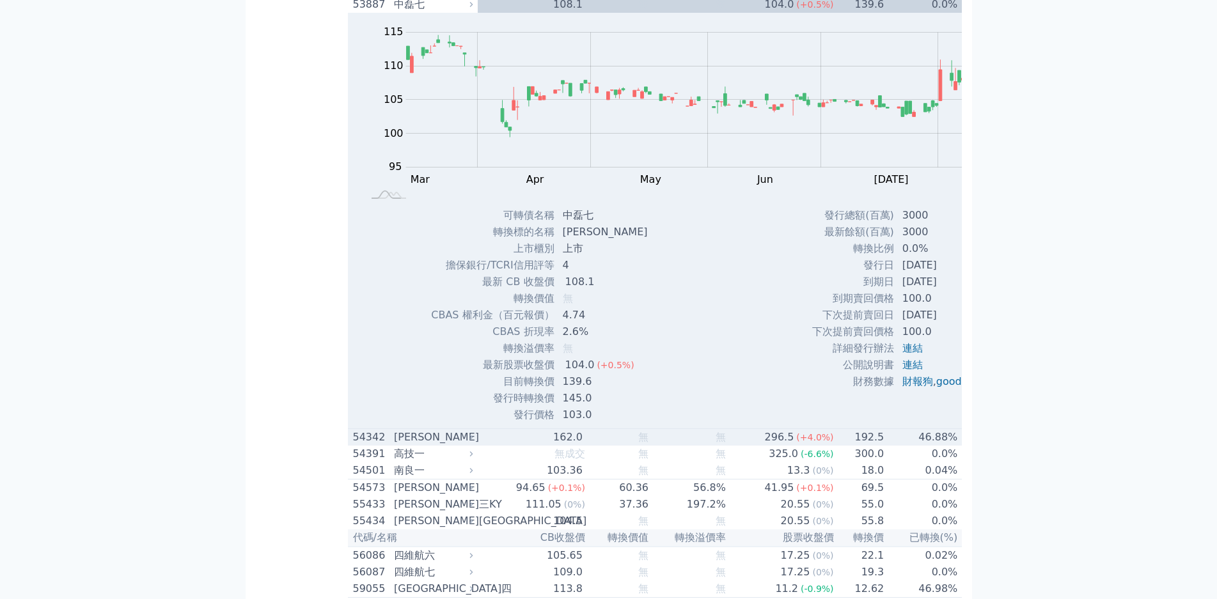
click at [394, 430] on div "[PERSON_NAME]" at bounding box center [432, 437] width 76 height 15
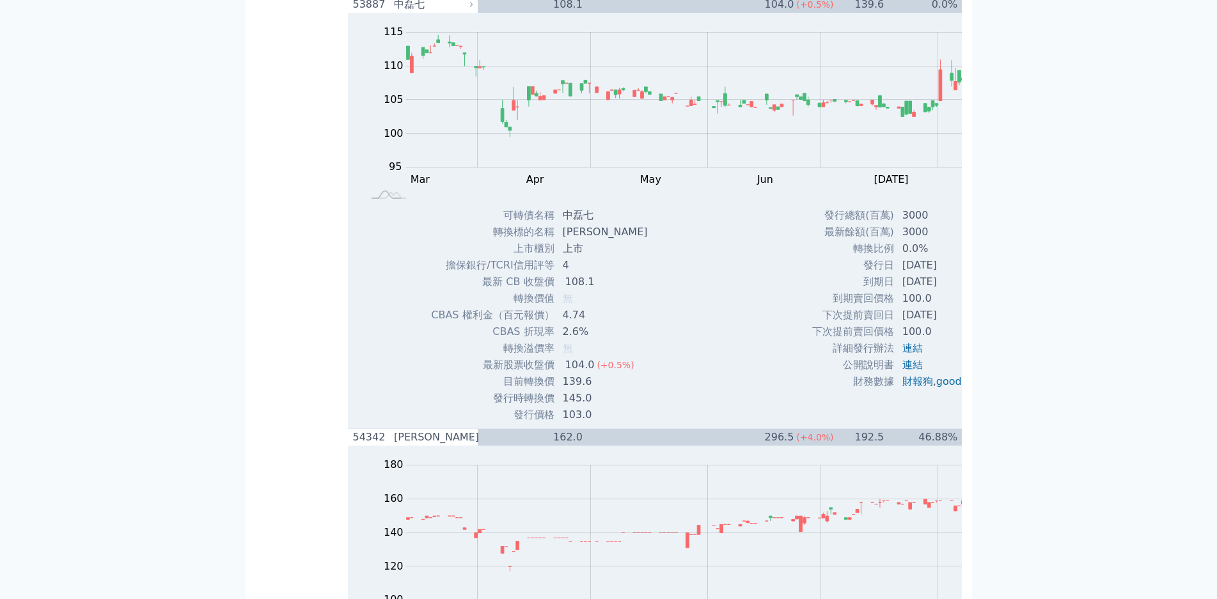
scroll to position [8381, 0]
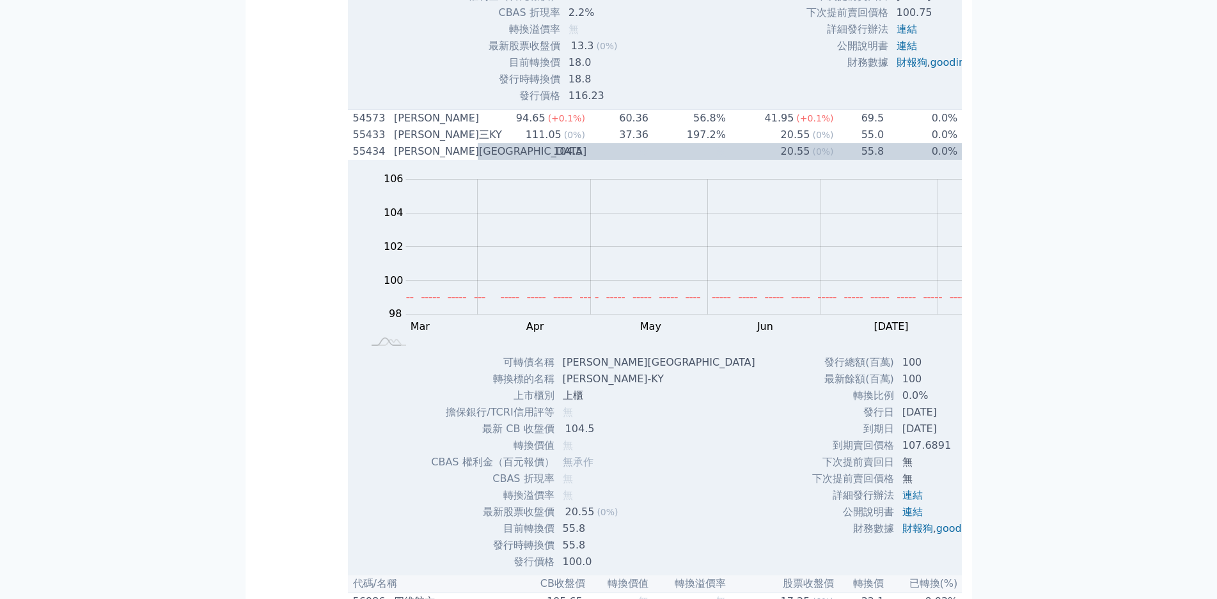
scroll to position [9405, 0]
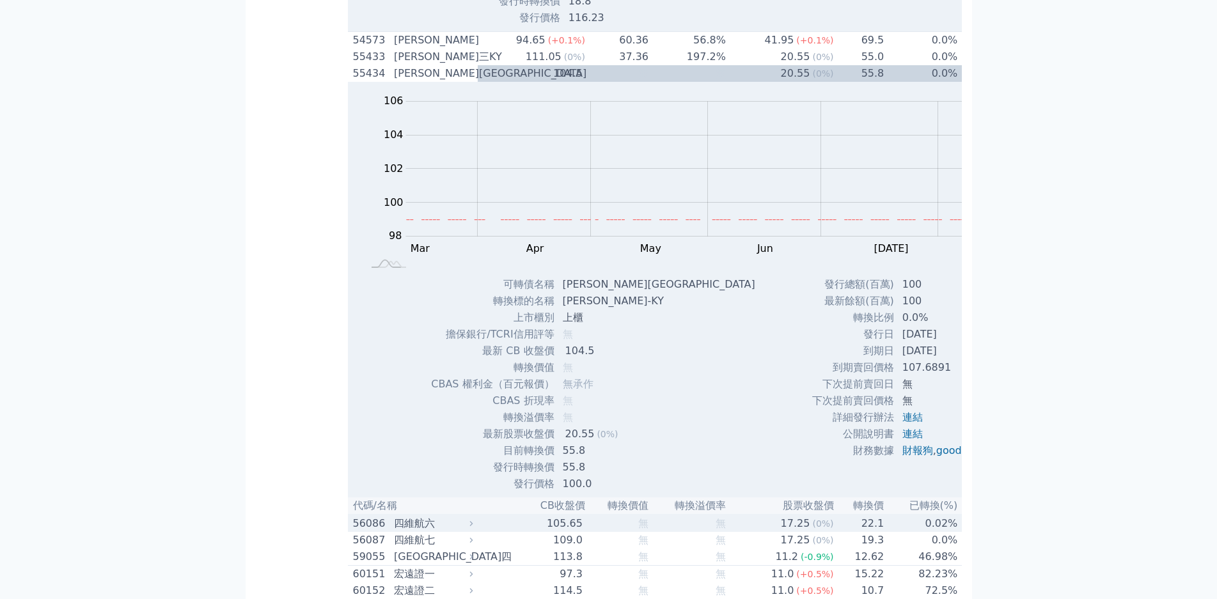
click at [394, 516] on div "四維航六" at bounding box center [432, 523] width 76 height 15
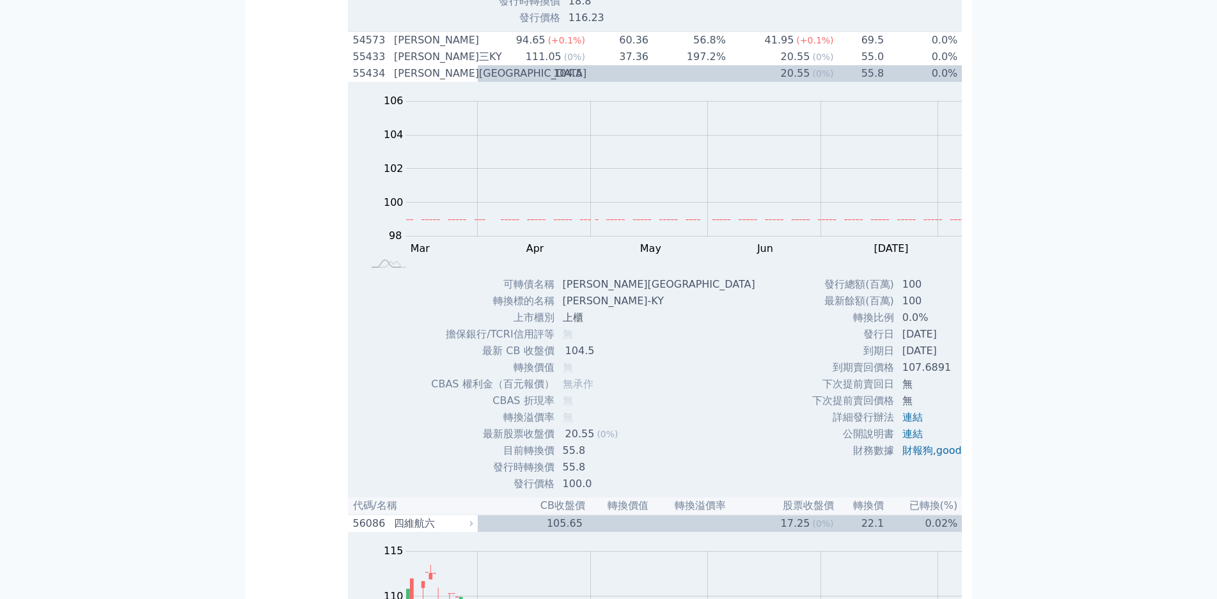
scroll to position [9725, 0]
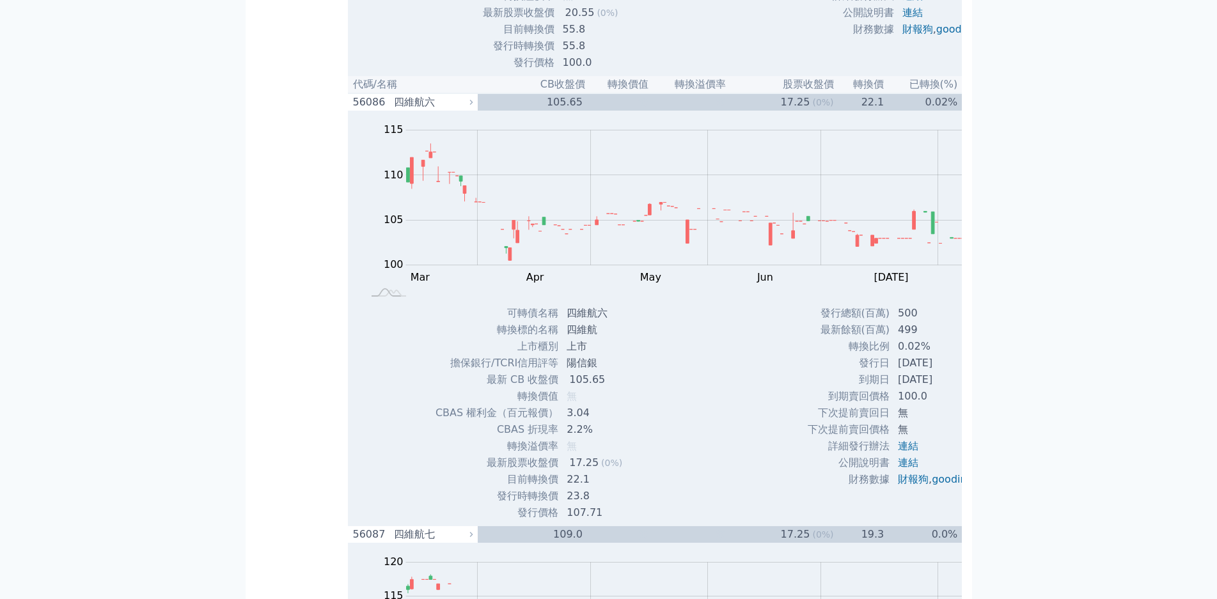
scroll to position [10045, 0]
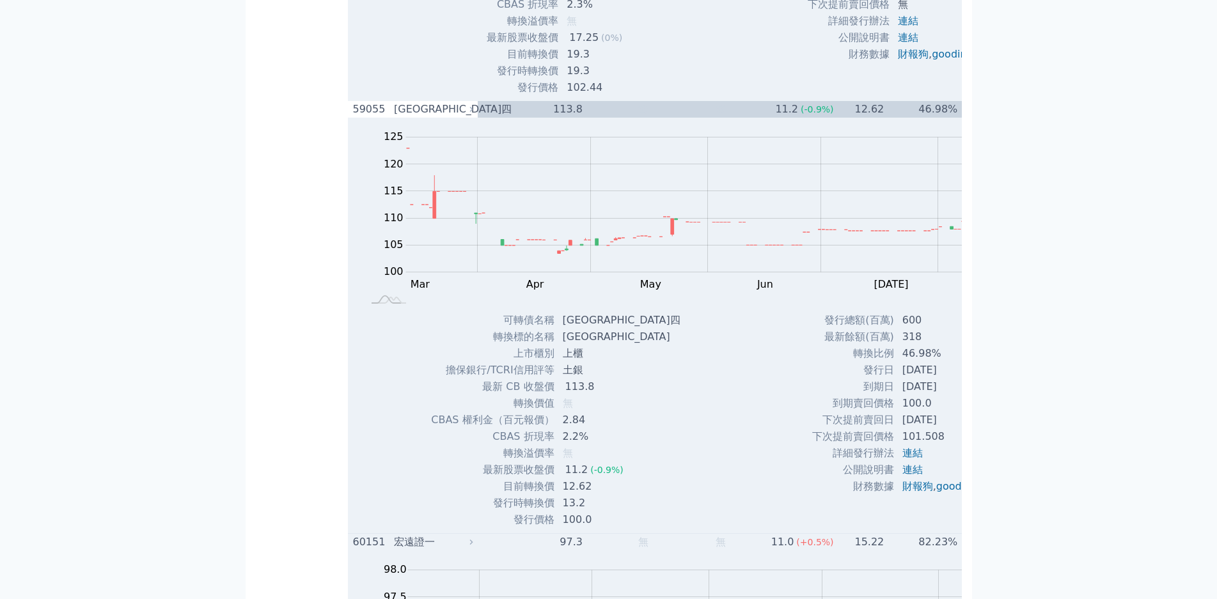
scroll to position [10748, 0]
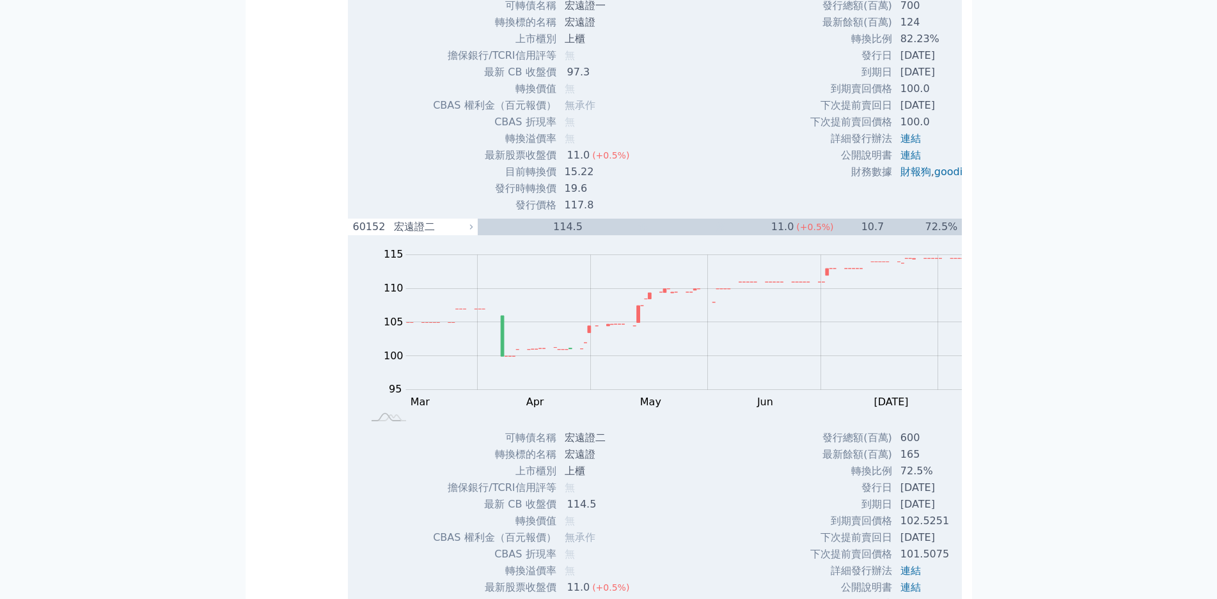
scroll to position [11516, 0]
